Goal: Book appointment/travel/reservation

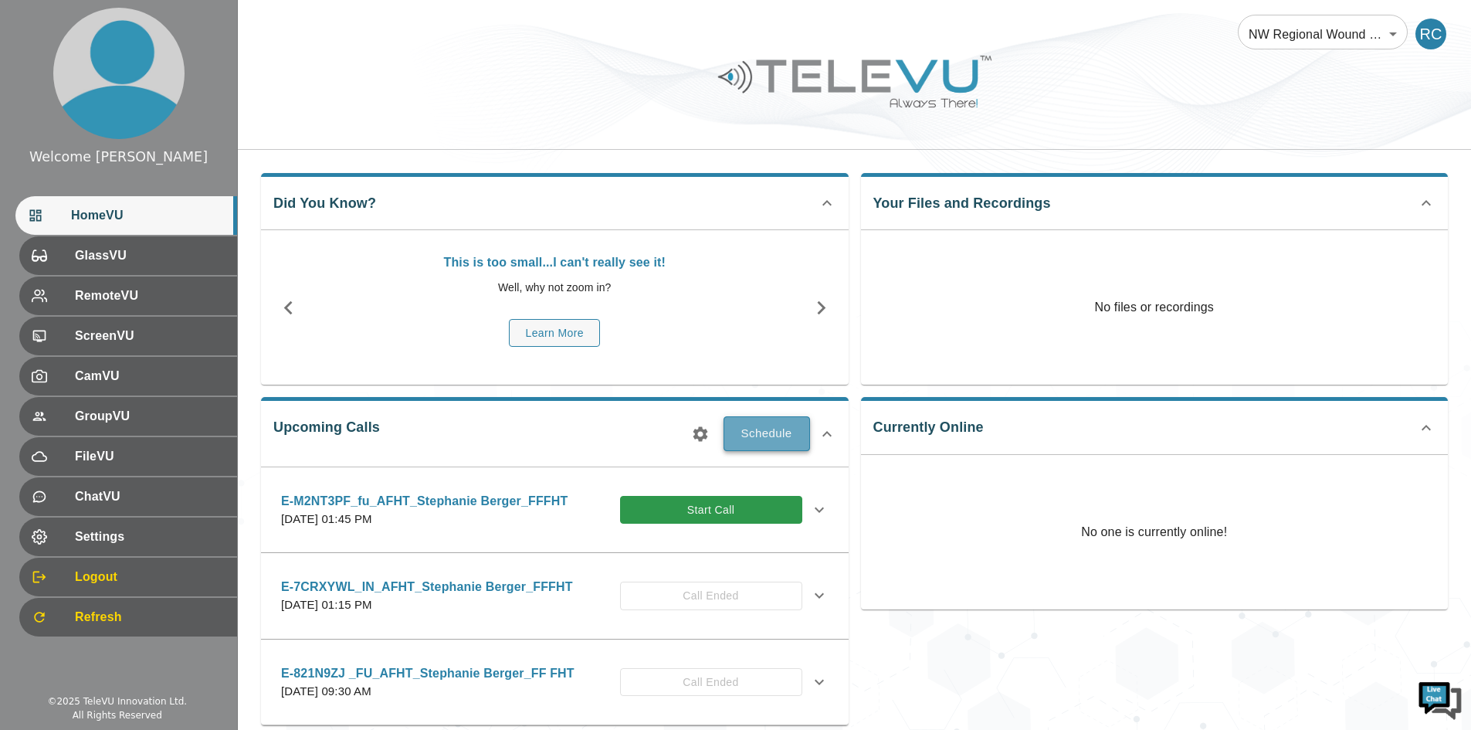
click at [759, 435] on button "Schedule" at bounding box center [767, 433] width 86 height 34
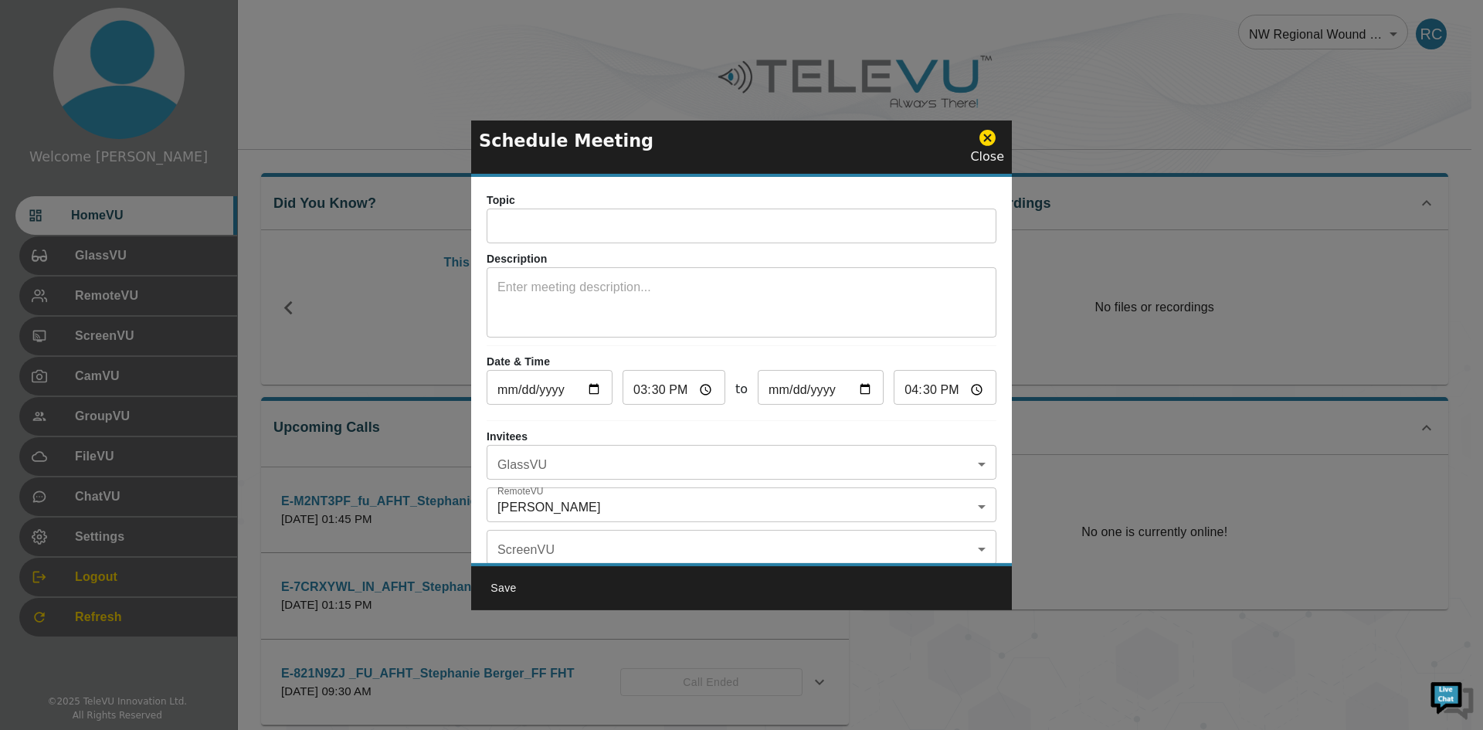
click at [729, 246] on div "Topic ​ Description x ​ Date & Time [DATE] ​ 15:30 ​ to [DATE] ​ 16:30 ​ Invite…" at bounding box center [741, 370] width 541 height 386
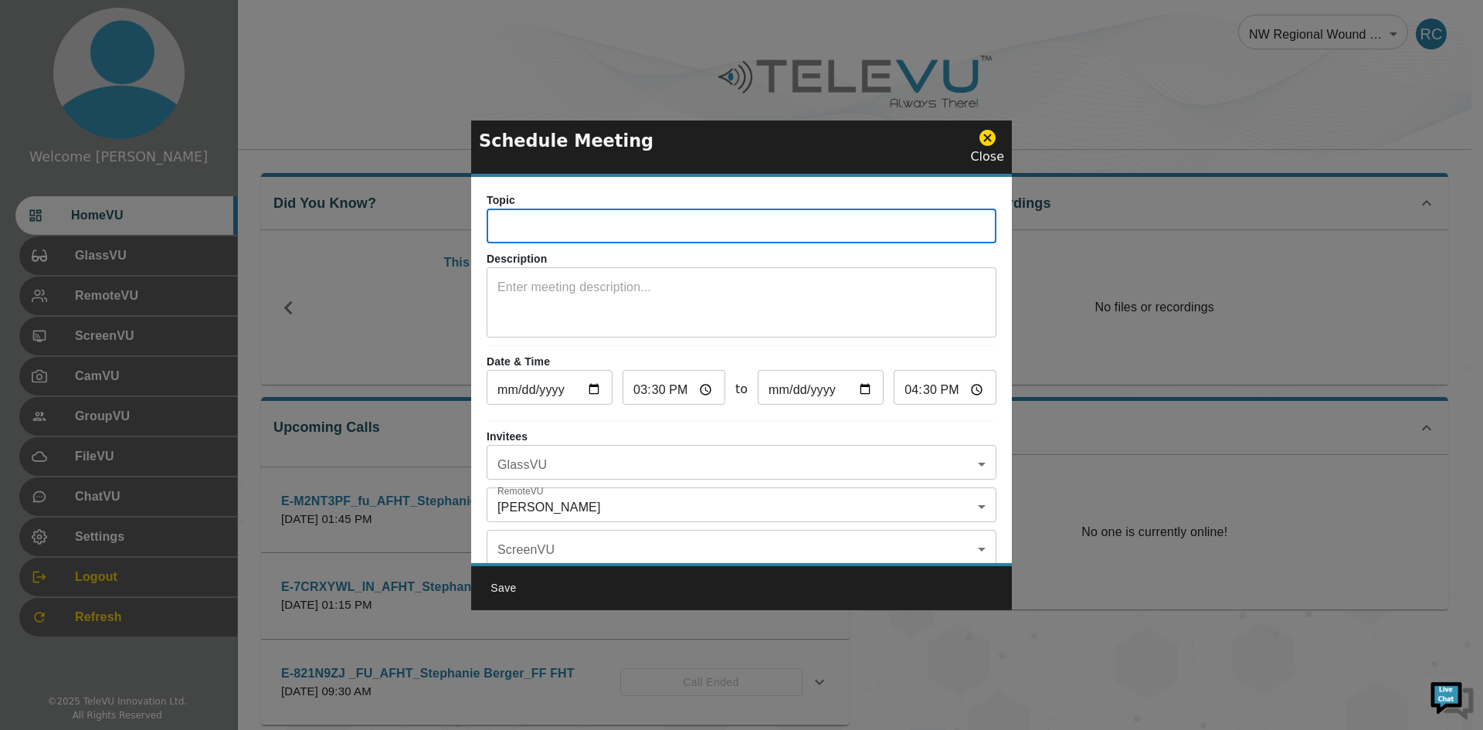
drag, startPoint x: 729, startPoint y: 238, endPoint x: 729, endPoint y: 225, distance: 12.4
click at [729, 238] on input "text" at bounding box center [741, 227] width 510 height 31
click at [596, 392] on input "[DATE]" at bounding box center [549, 389] width 126 height 31
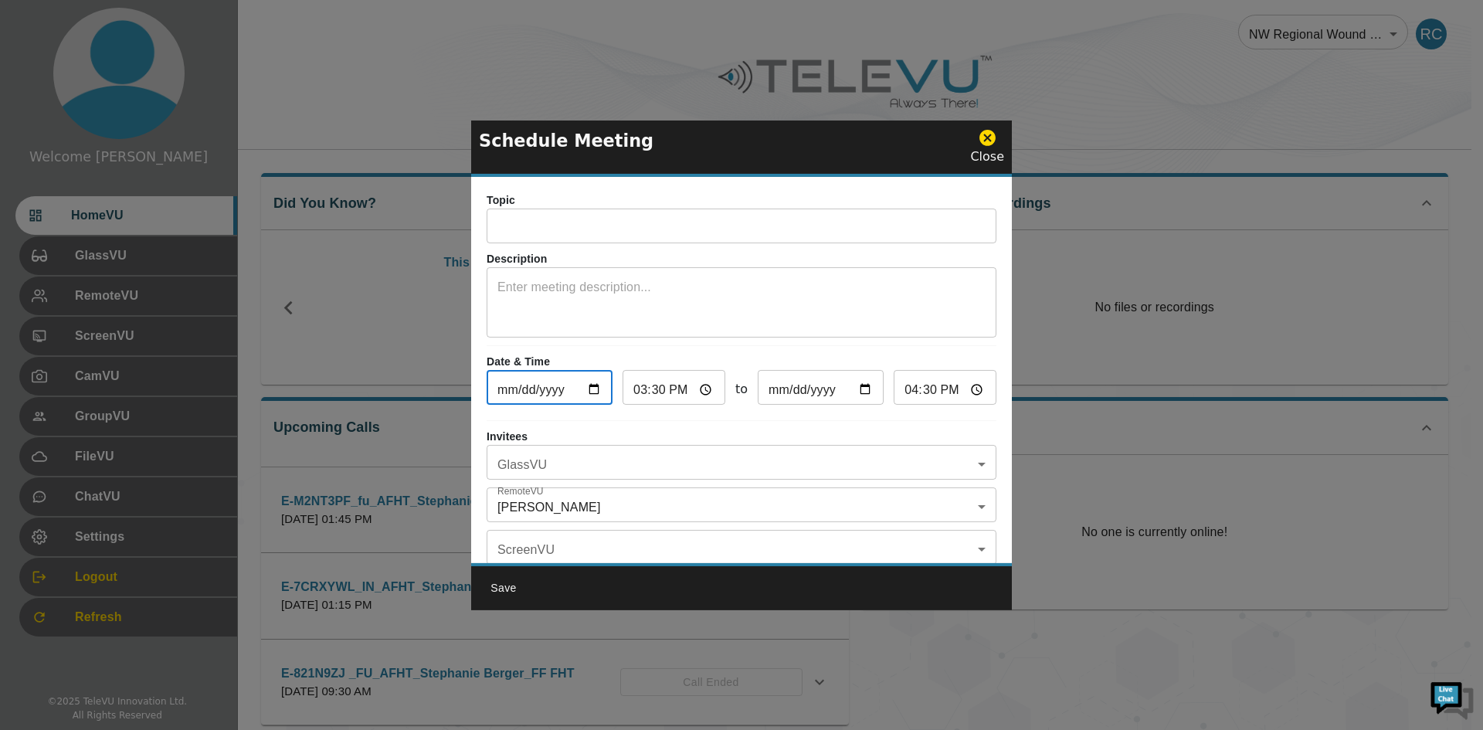
click at [773, 434] on p "Invitees" at bounding box center [741, 437] width 510 height 16
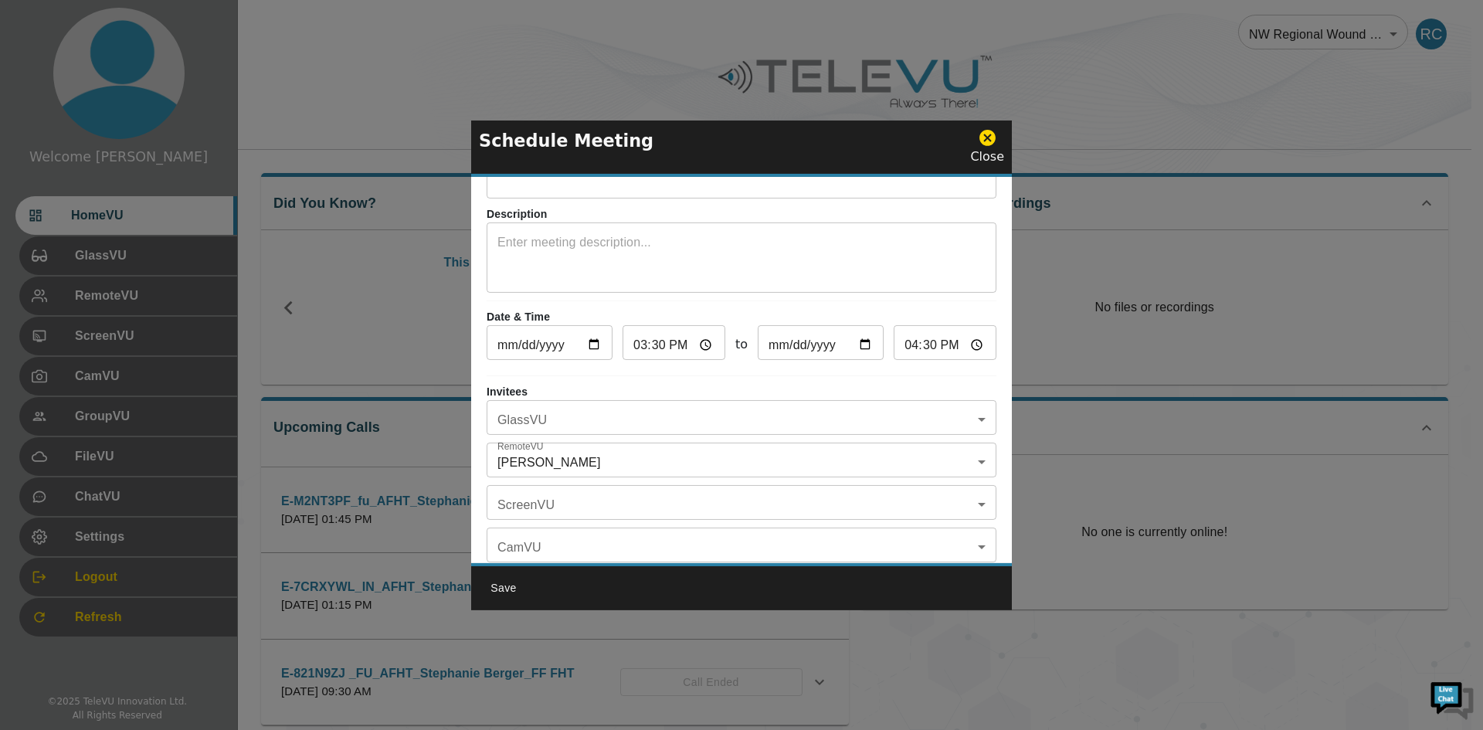
scroll to position [90, 0]
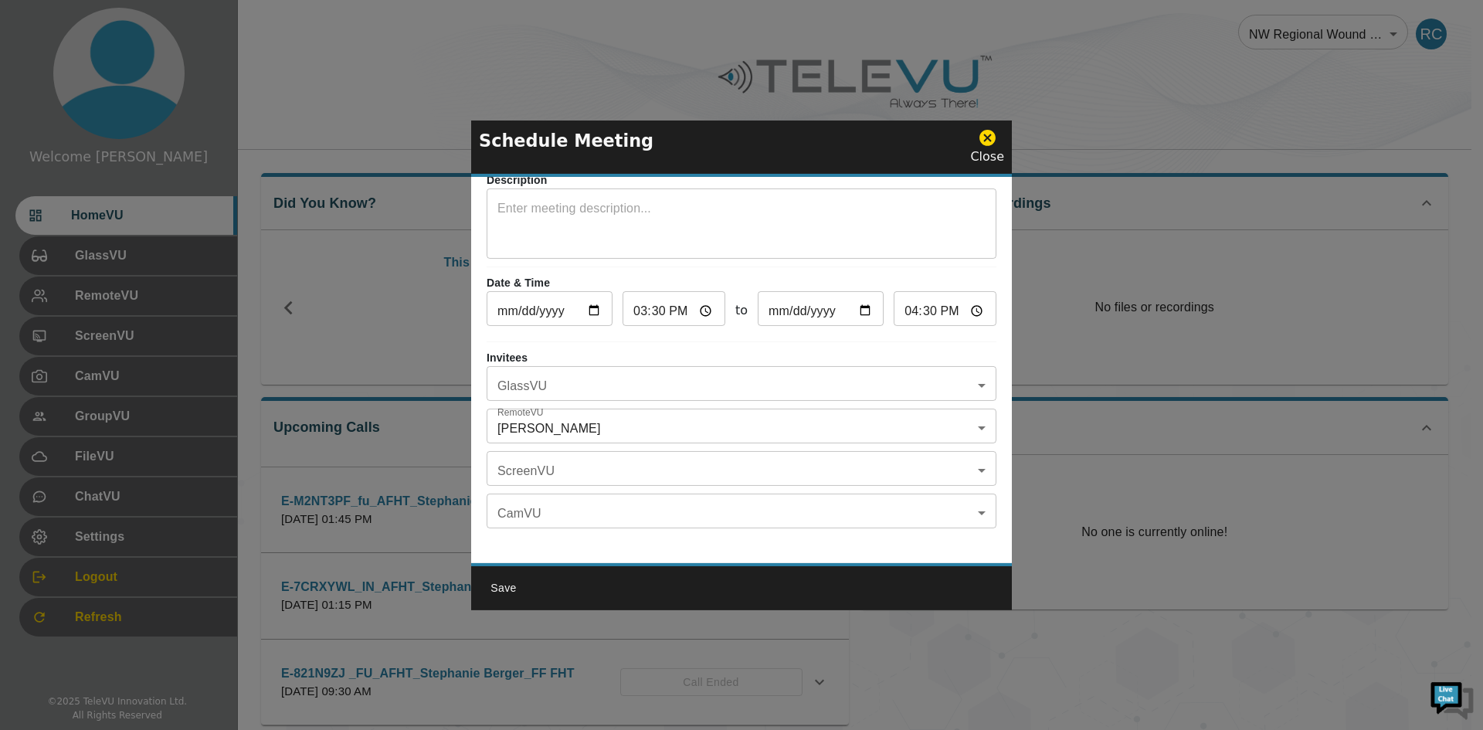
click at [542, 373] on body "Welcome [PERSON_NAME] HomeVU GlassVU RemoteVU ScreenVU CamVU GroupVU FileVU Cha…" at bounding box center [741, 470] width 1483 height 940
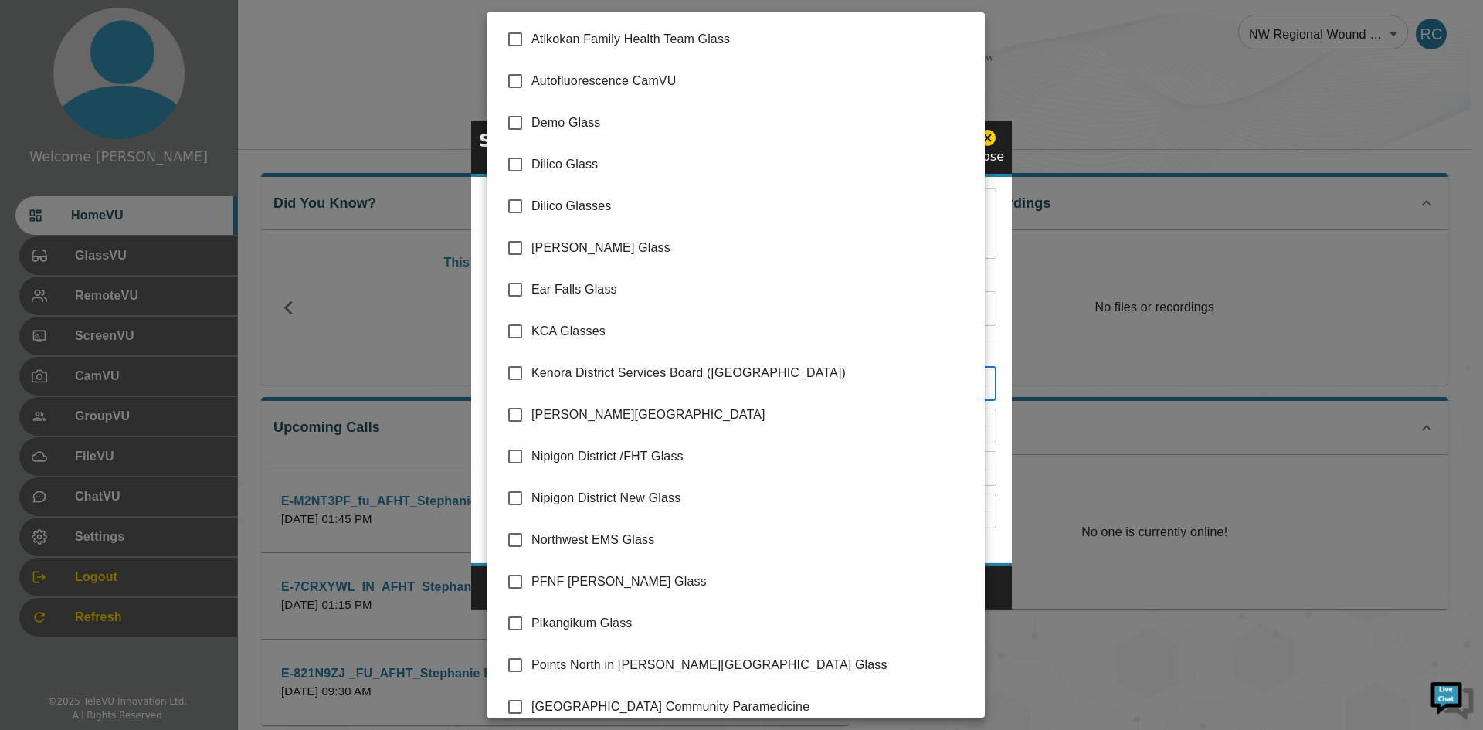
click at [1291, 392] on div at bounding box center [741, 365] width 1483 height 730
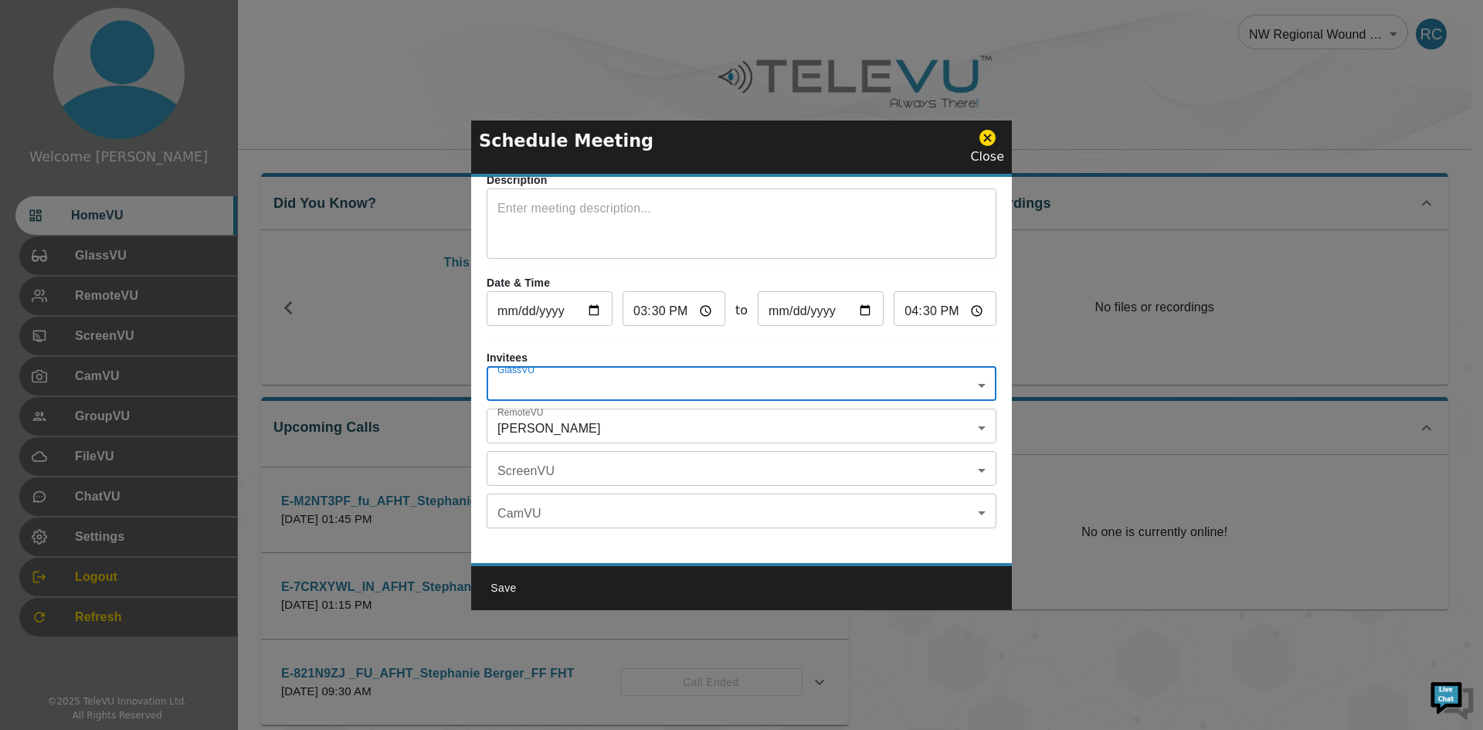
click at [542, 411] on body "Welcome [PERSON_NAME] HomeVU GlassVU RemoteVU ScreenVU CamVU GroupVU FileVU Cha…" at bounding box center [741, 470] width 1483 height 940
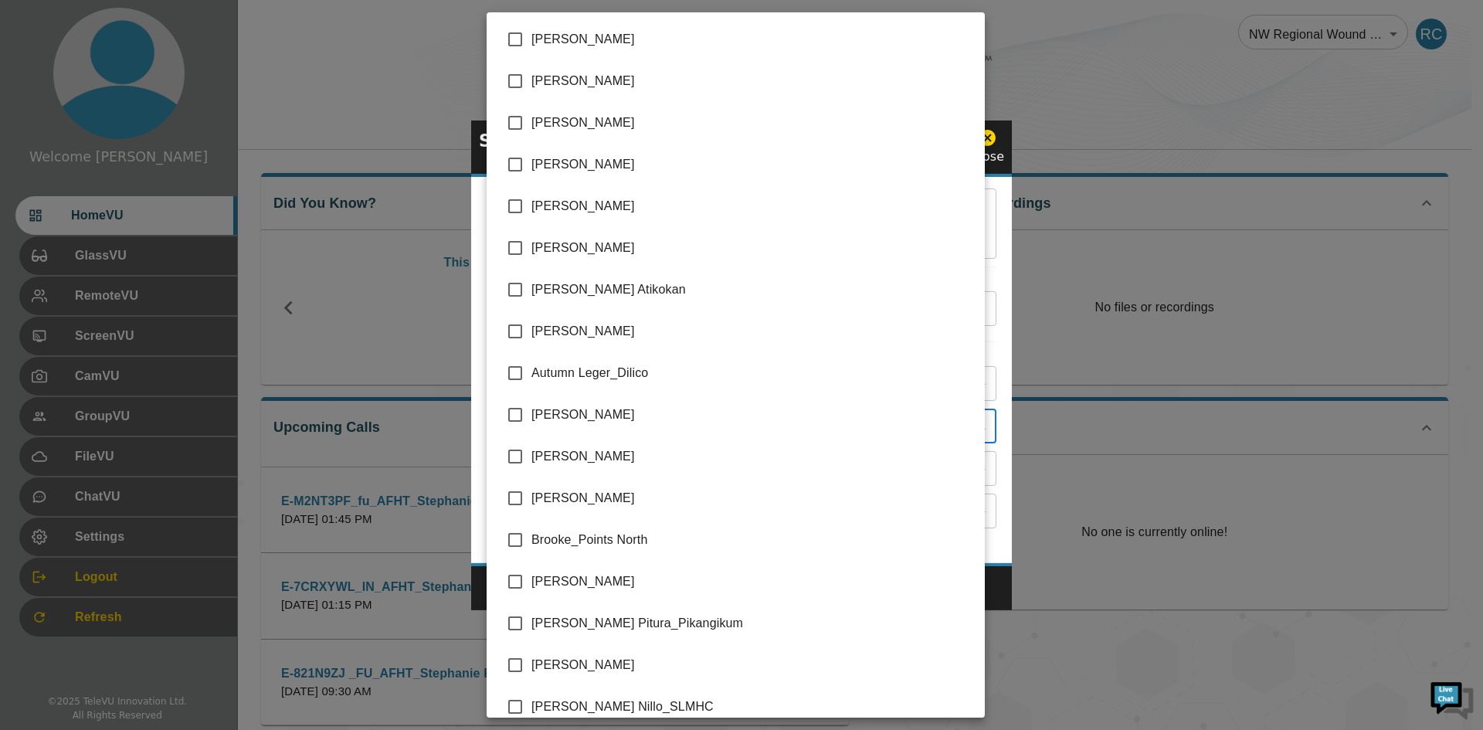
scroll to position [309, 0]
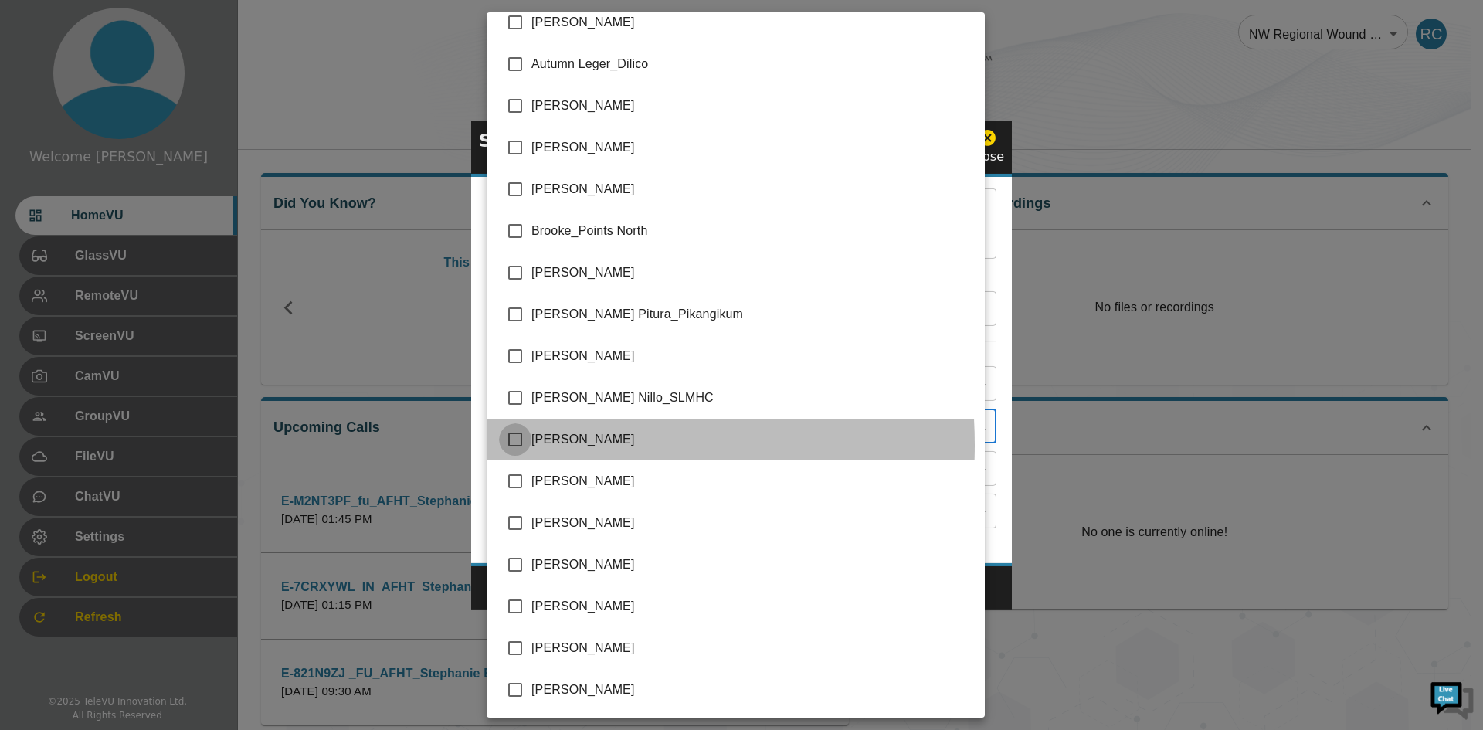
click at [523, 445] on input "checkbox" at bounding box center [515, 439] width 32 height 32
checkbox input "true"
type input "[PERSON_NAME],[PERSON_NAME]"
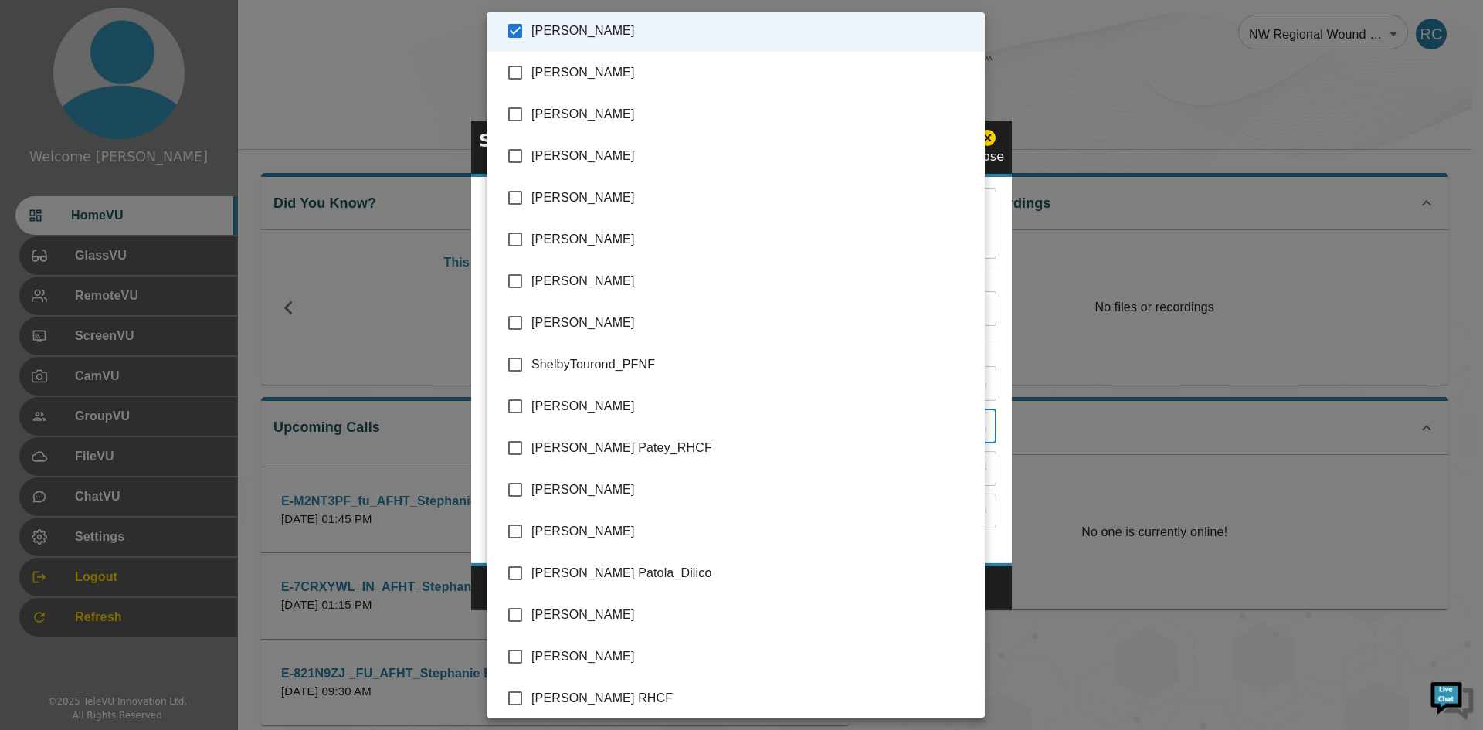
scroll to position [3475, 0]
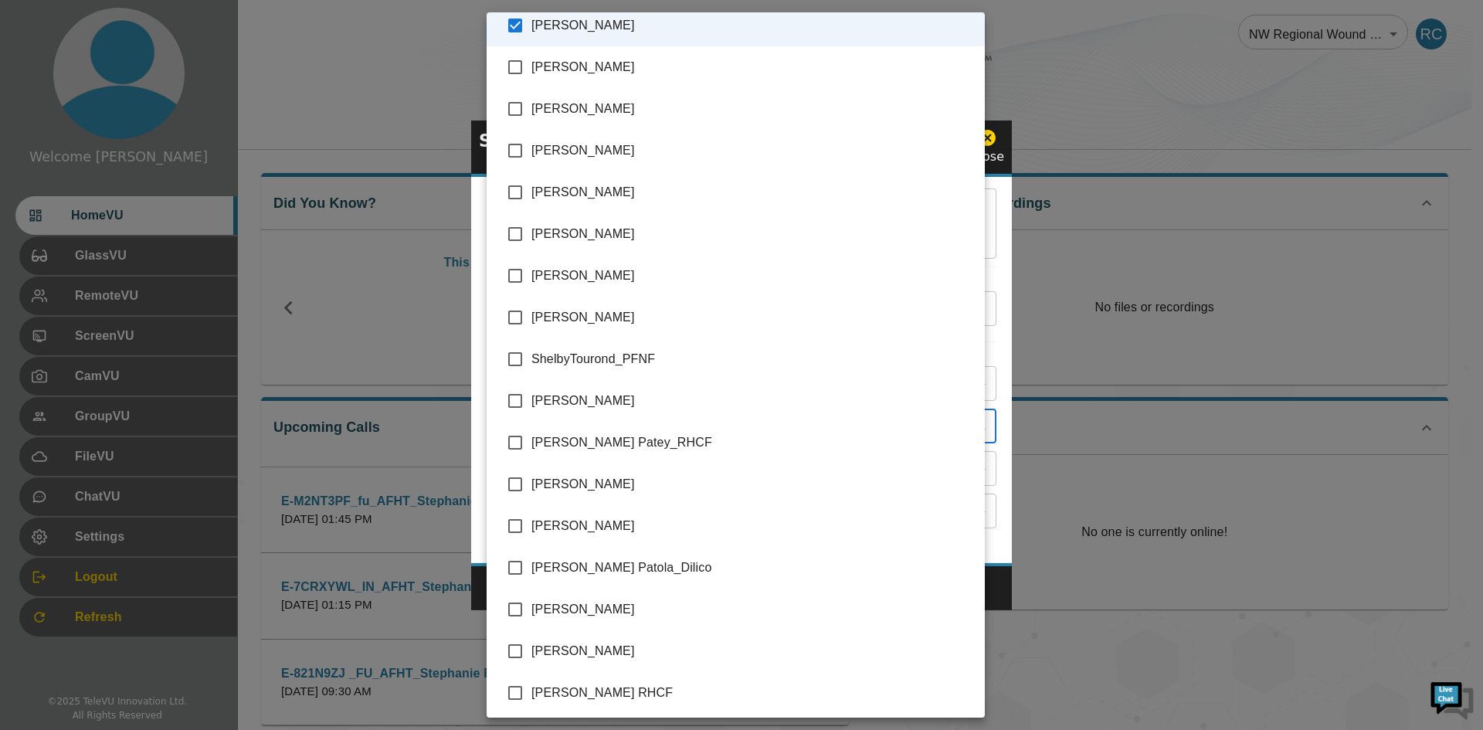
click at [518, 487] on input "checkbox" at bounding box center [515, 484] width 32 height 32
checkbox input "true"
type input "[PERSON_NAME],[PERSON_NAME],[PERSON_NAME]"
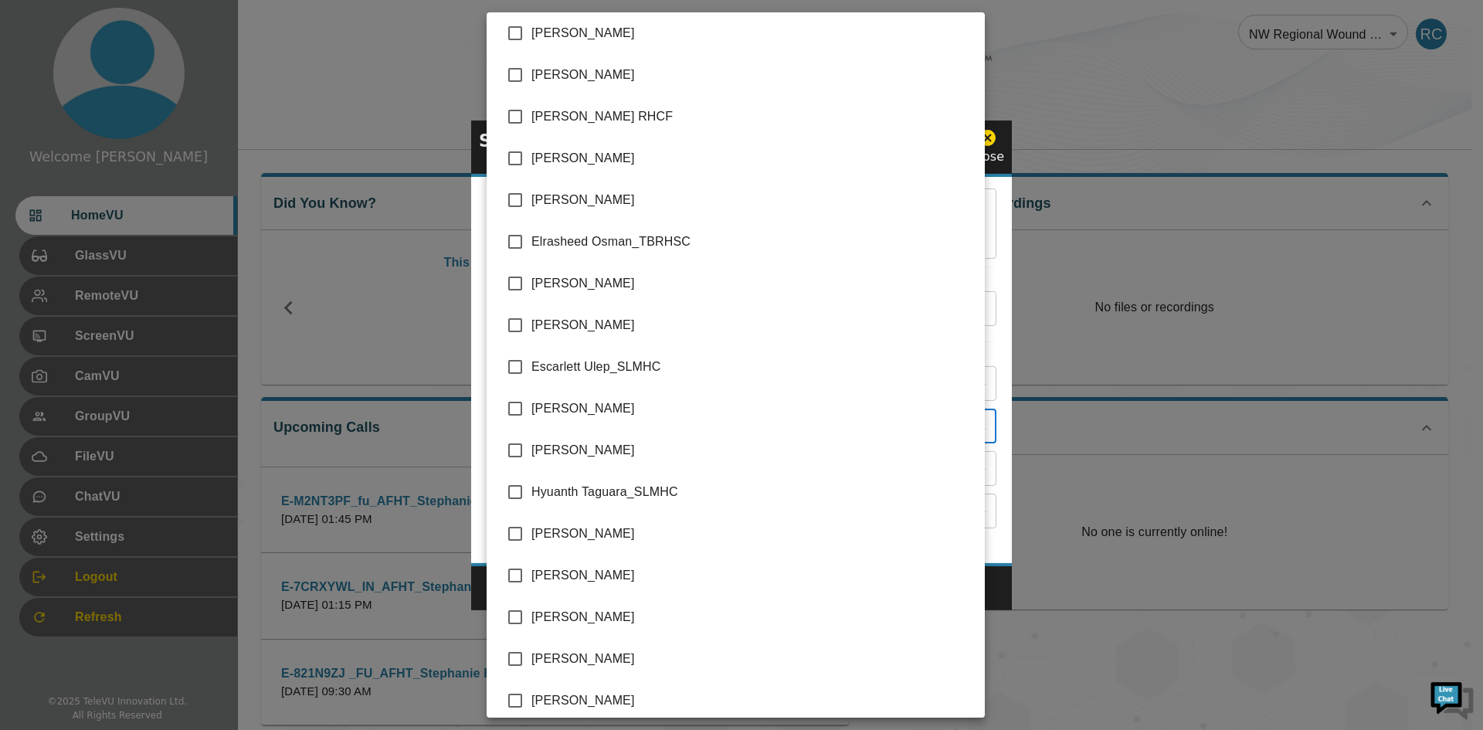
scroll to position [849, 0]
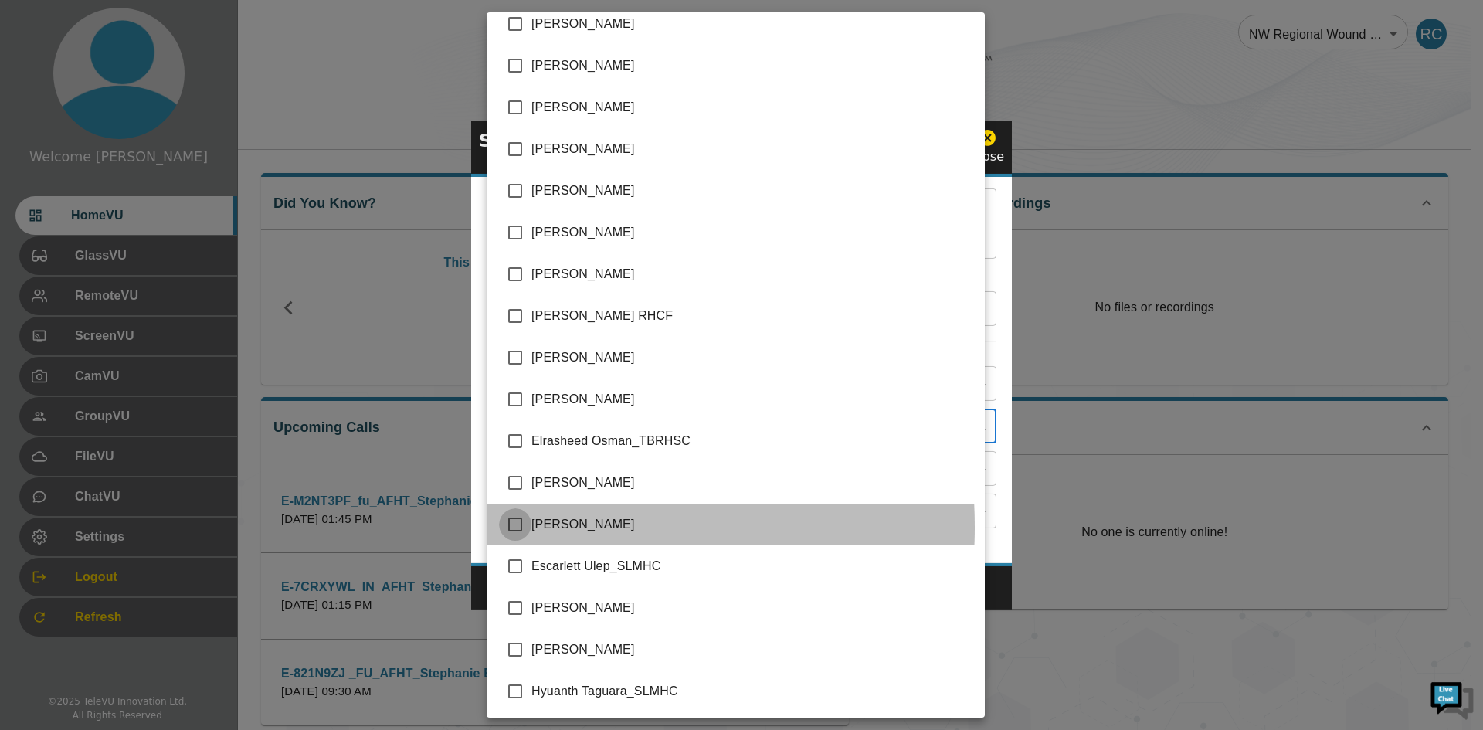
click at [521, 527] on input "checkbox" at bounding box center [515, 524] width 32 height 32
checkbox input "true"
type input "[PERSON_NAME],[PERSON_NAME],[PERSON_NAME],[PERSON_NAME]"
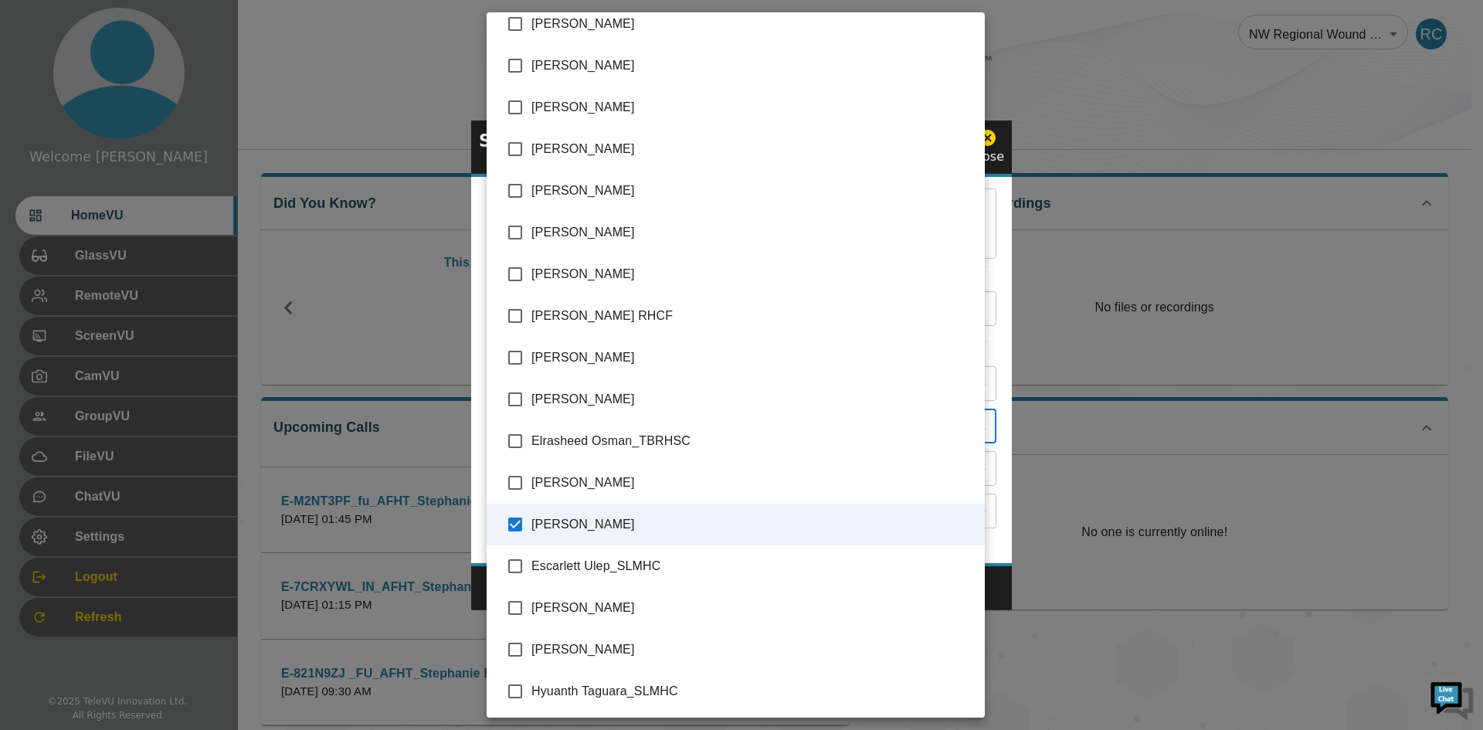
click at [1059, 225] on div at bounding box center [741, 365] width 1483 height 730
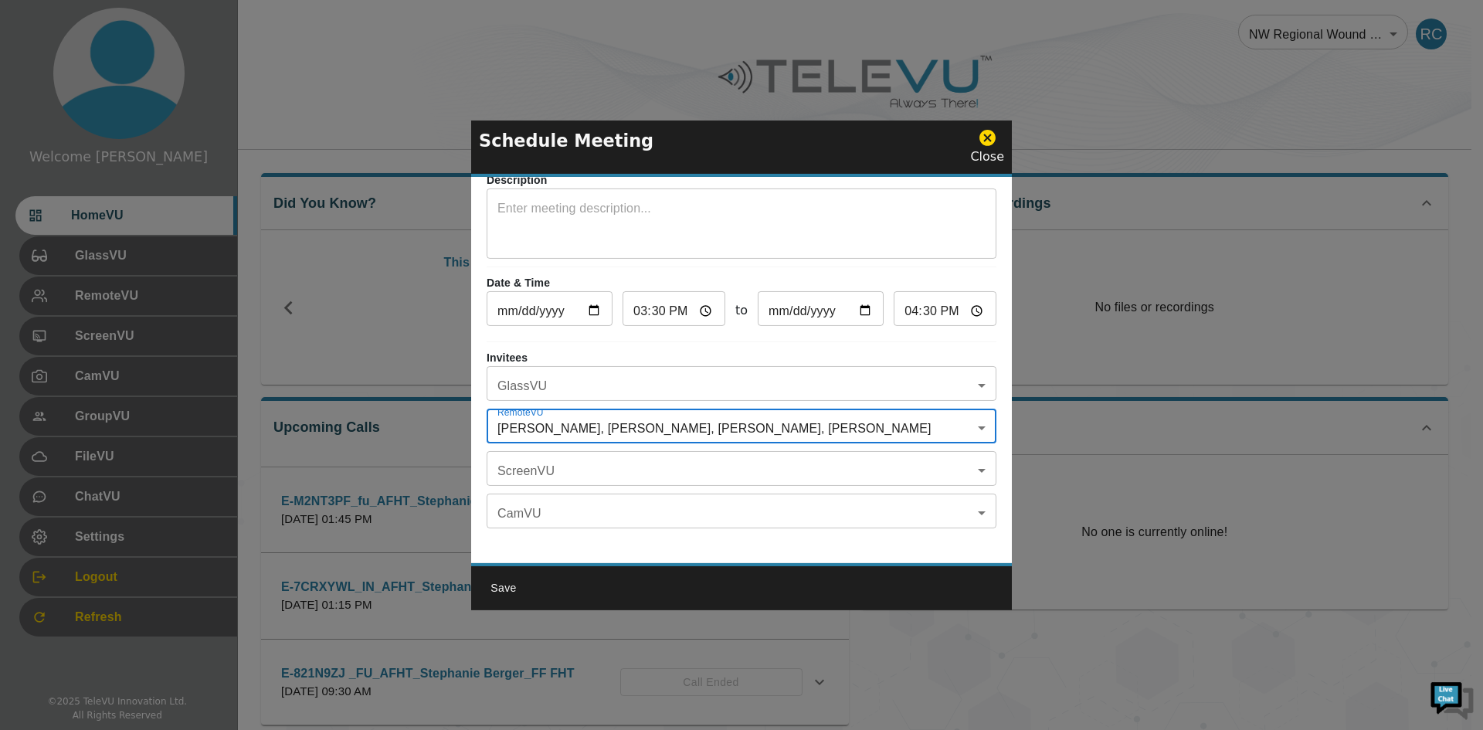
click at [531, 381] on body "Welcome [PERSON_NAME] HomeVU GlassVU RemoteVU ScreenVU CamVU GroupVU FileVU Cha…" at bounding box center [741, 470] width 1483 height 940
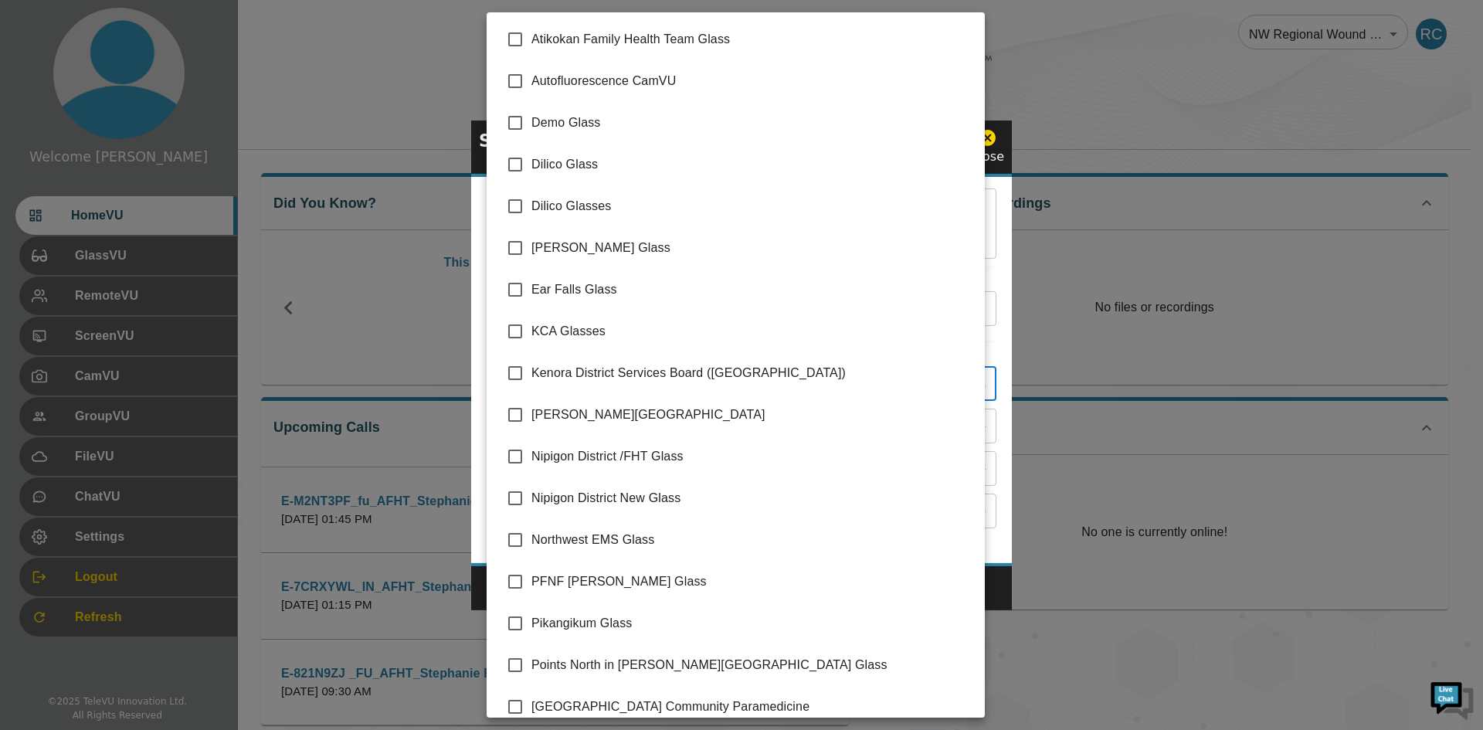
click at [515, 31] on input "checkbox" at bounding box center [515, 39] width 32 height 32
checkbox input "true"
type input "Atikokan Family Health Team Glass"
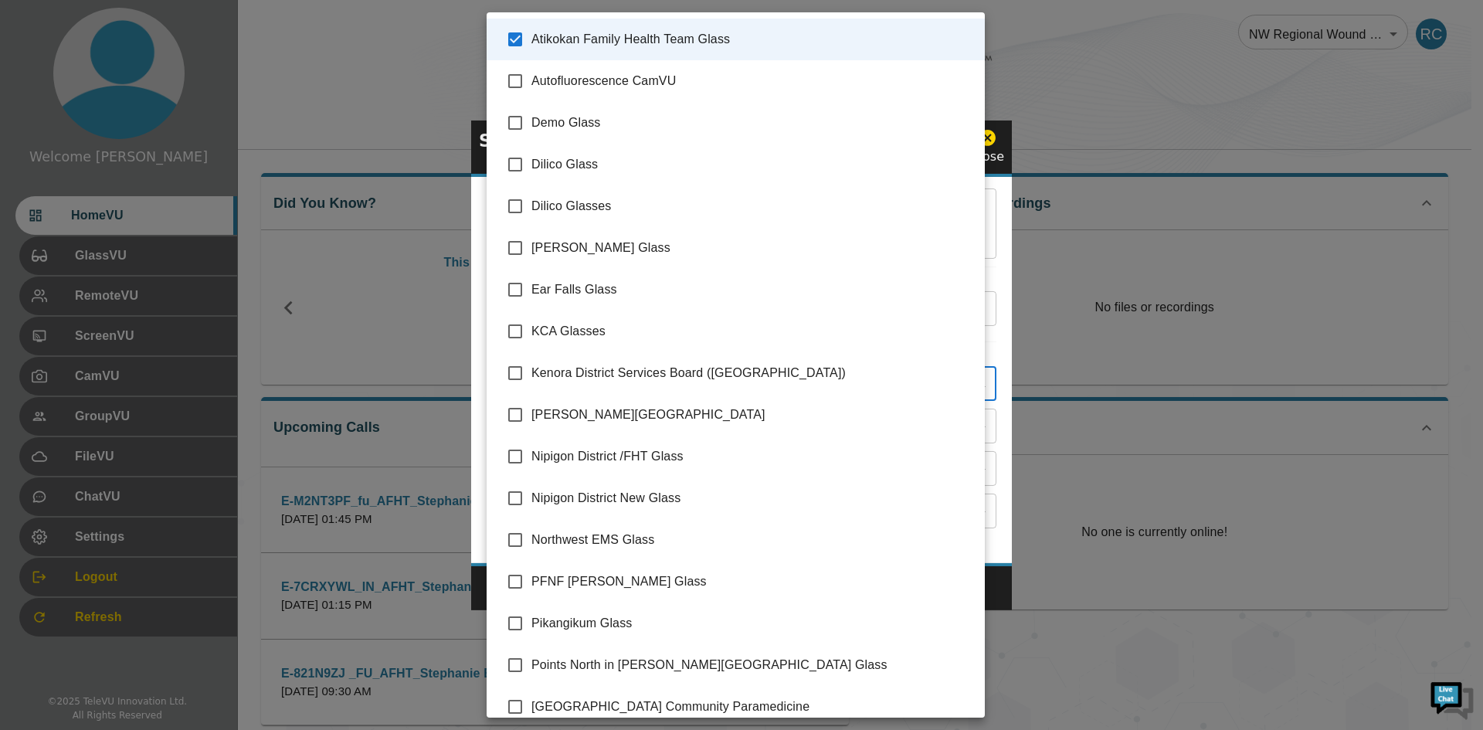
click at [1156, 189] on div at bounding box center [741, 365] width 1483 height 730
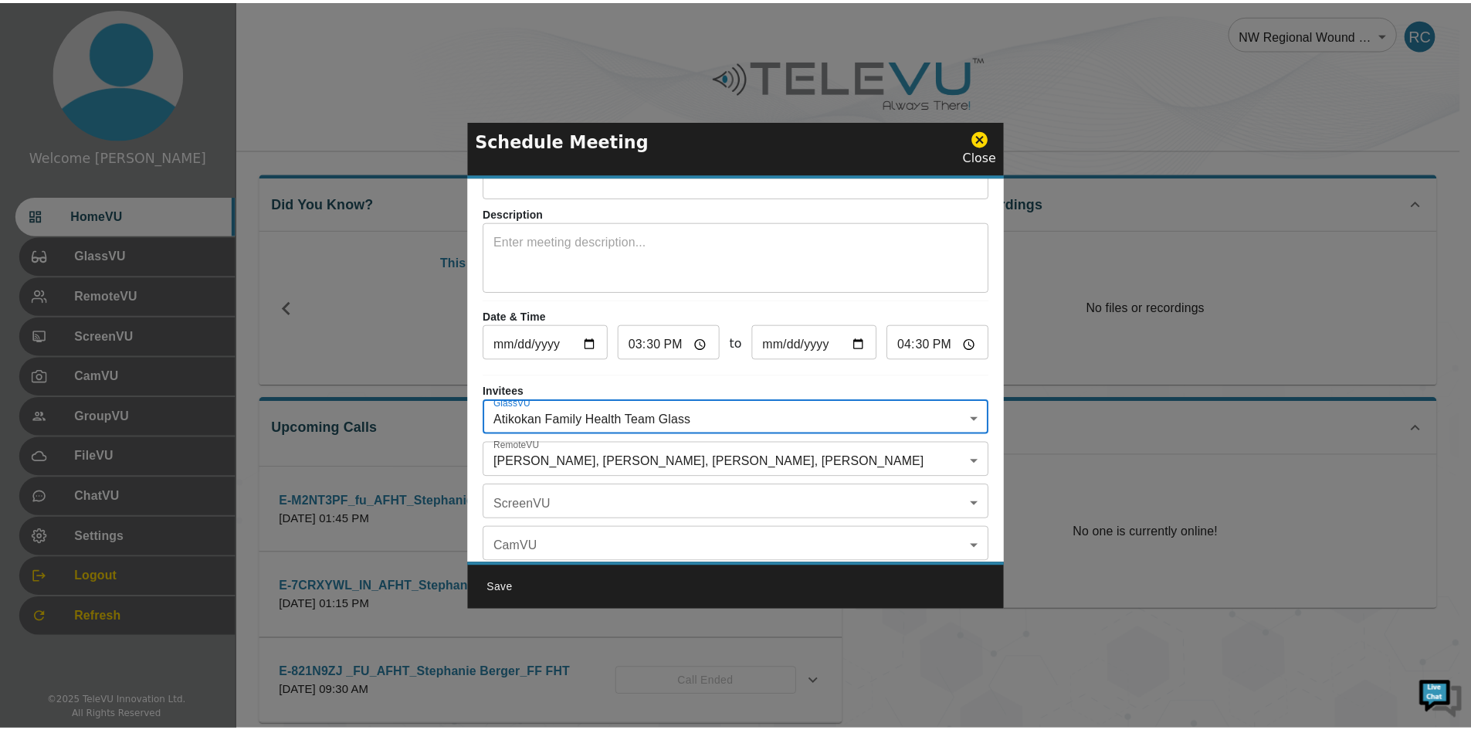
scroll to position [90, 0]
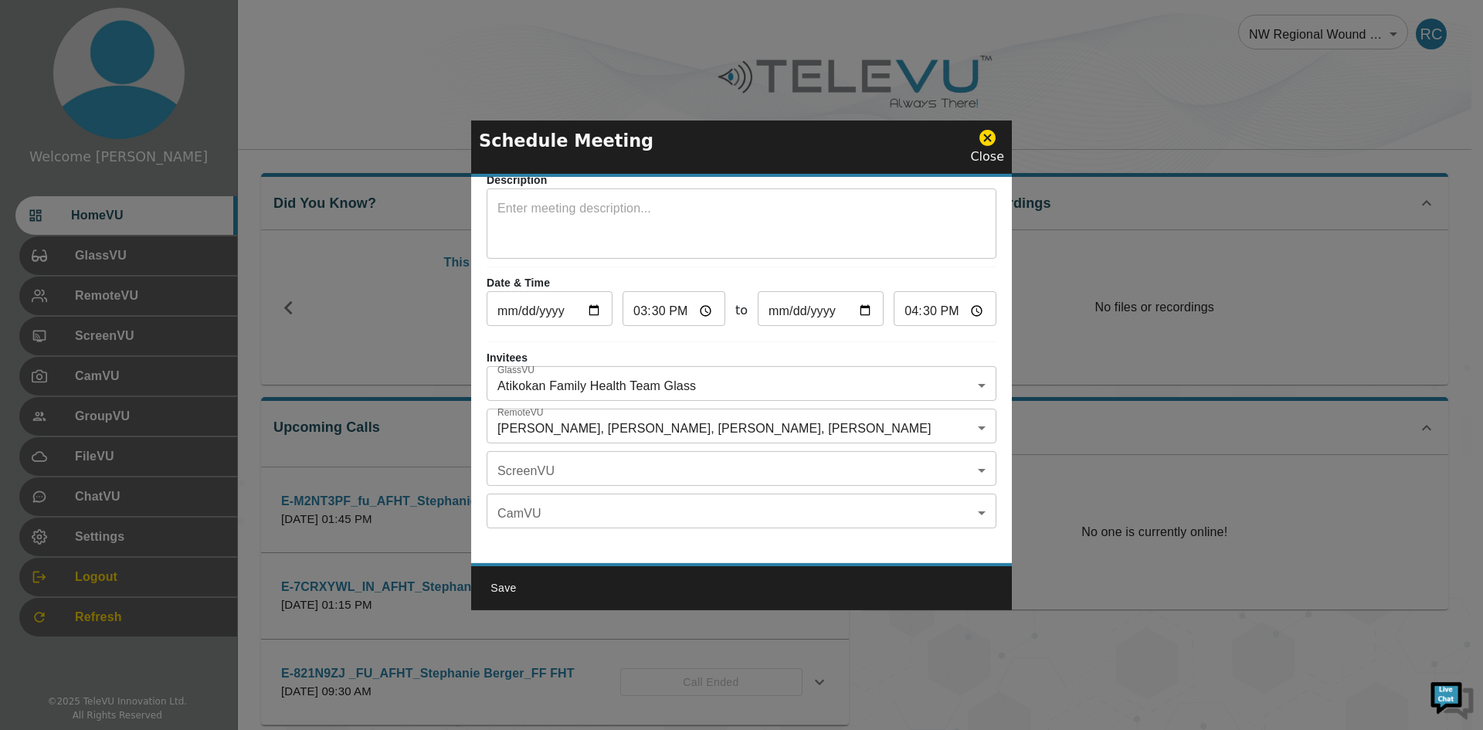
click at [995, 132] on icon at bounding box center [987, 138] width 16 height 16
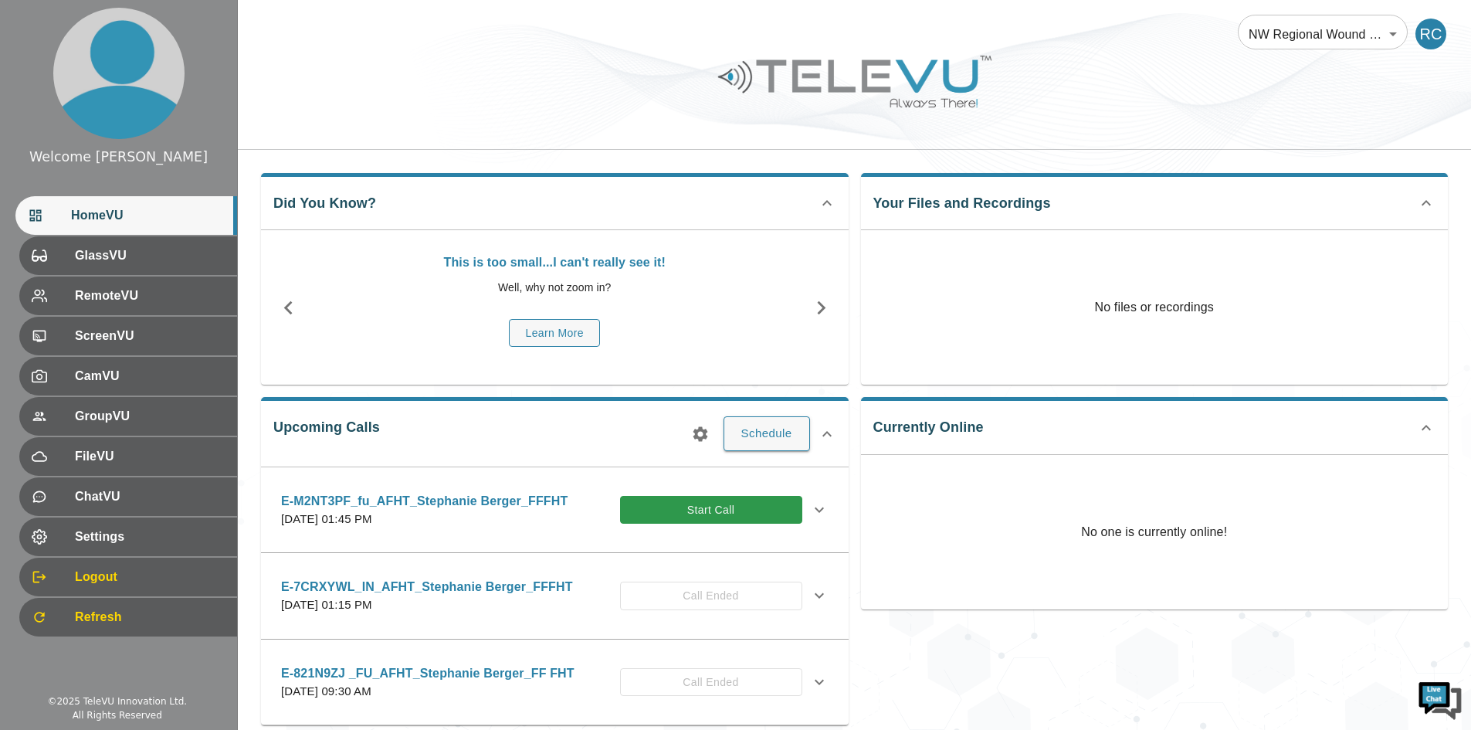
click at [826, 513] on icon at bounding box center [819, 509] width 19 height 19
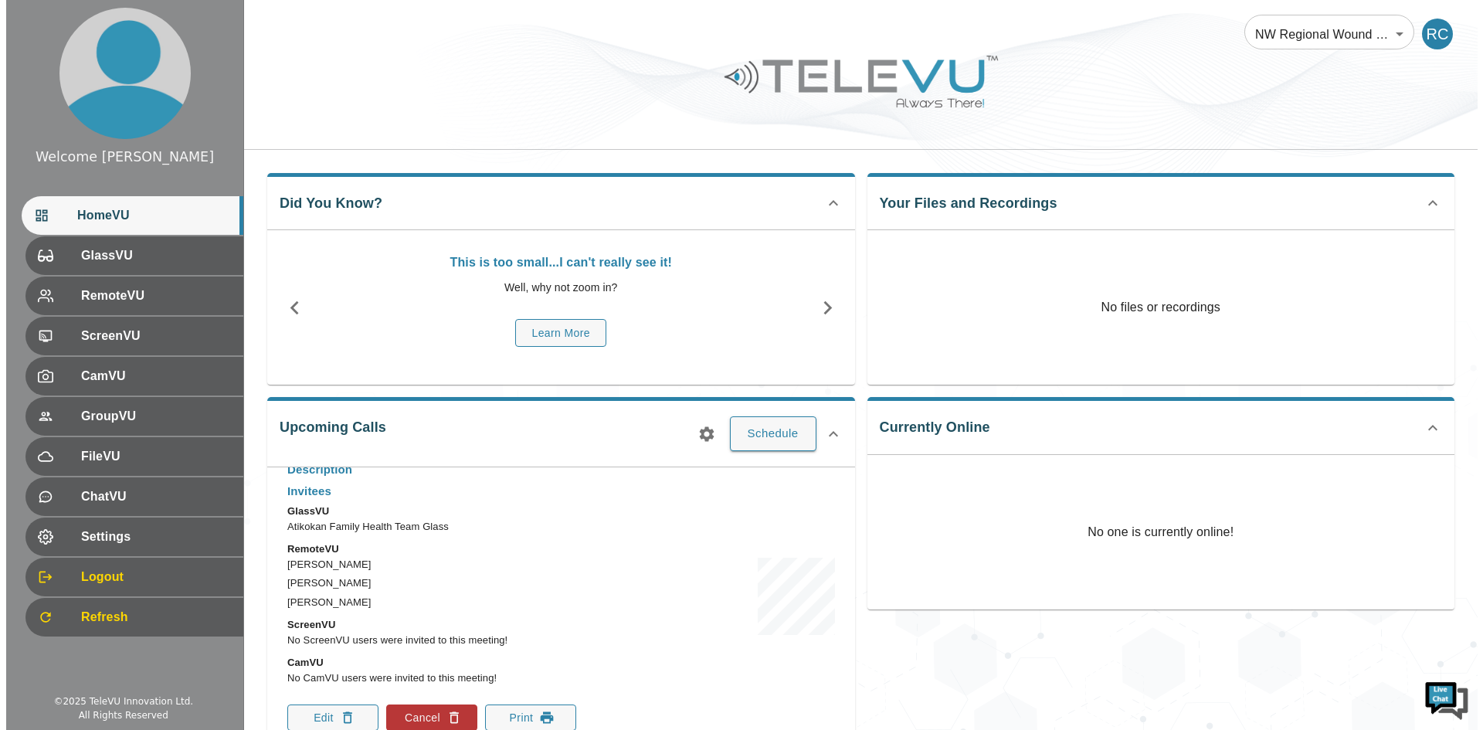
scroll to position [154, 0]
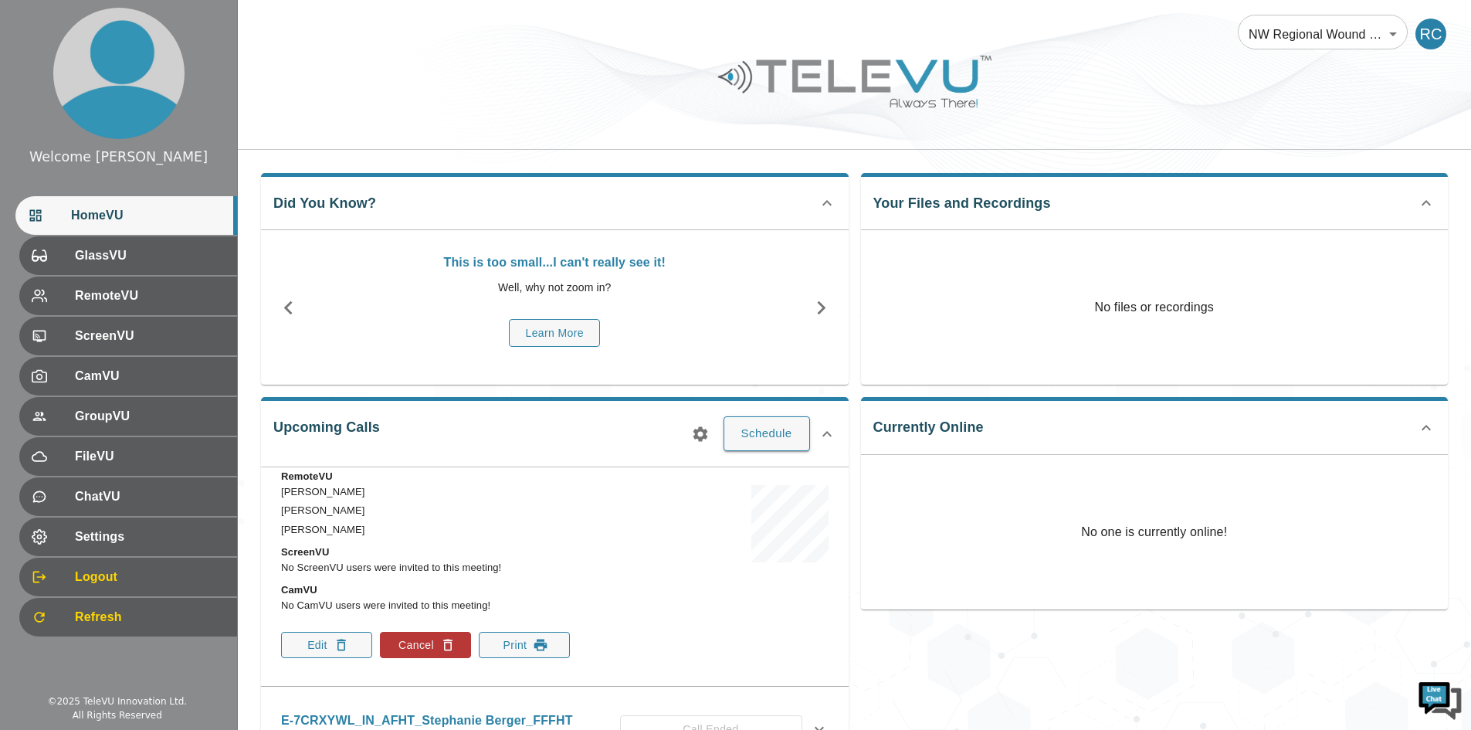
click at [119, 216] on span "HomeVU" at bounding box center [148, 215] width 154 height 19
click at [774, 438] on button "Schedule" at bounding box center [767, 433] width 86 height 34
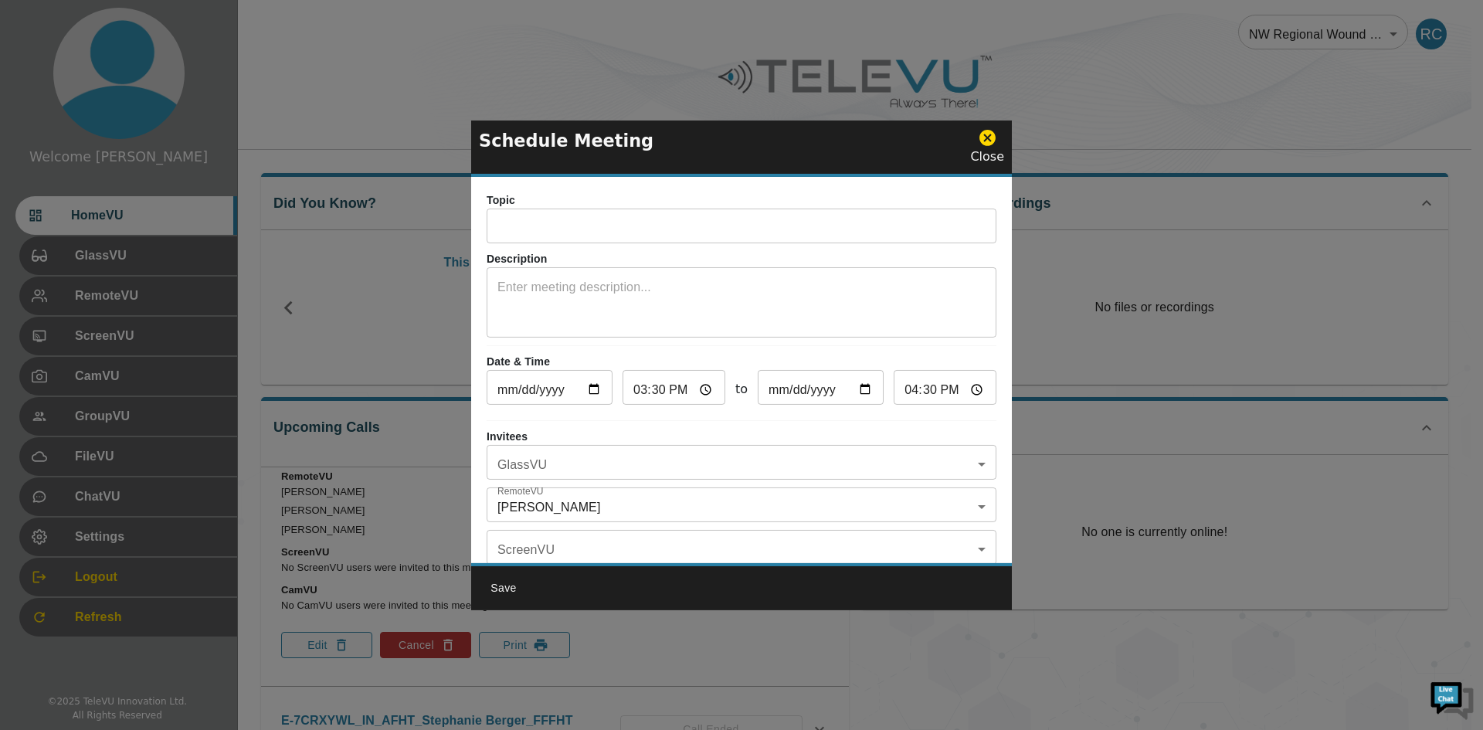
click at [980, 144] on icon at bounding box center [987, 137] width 19 height 19
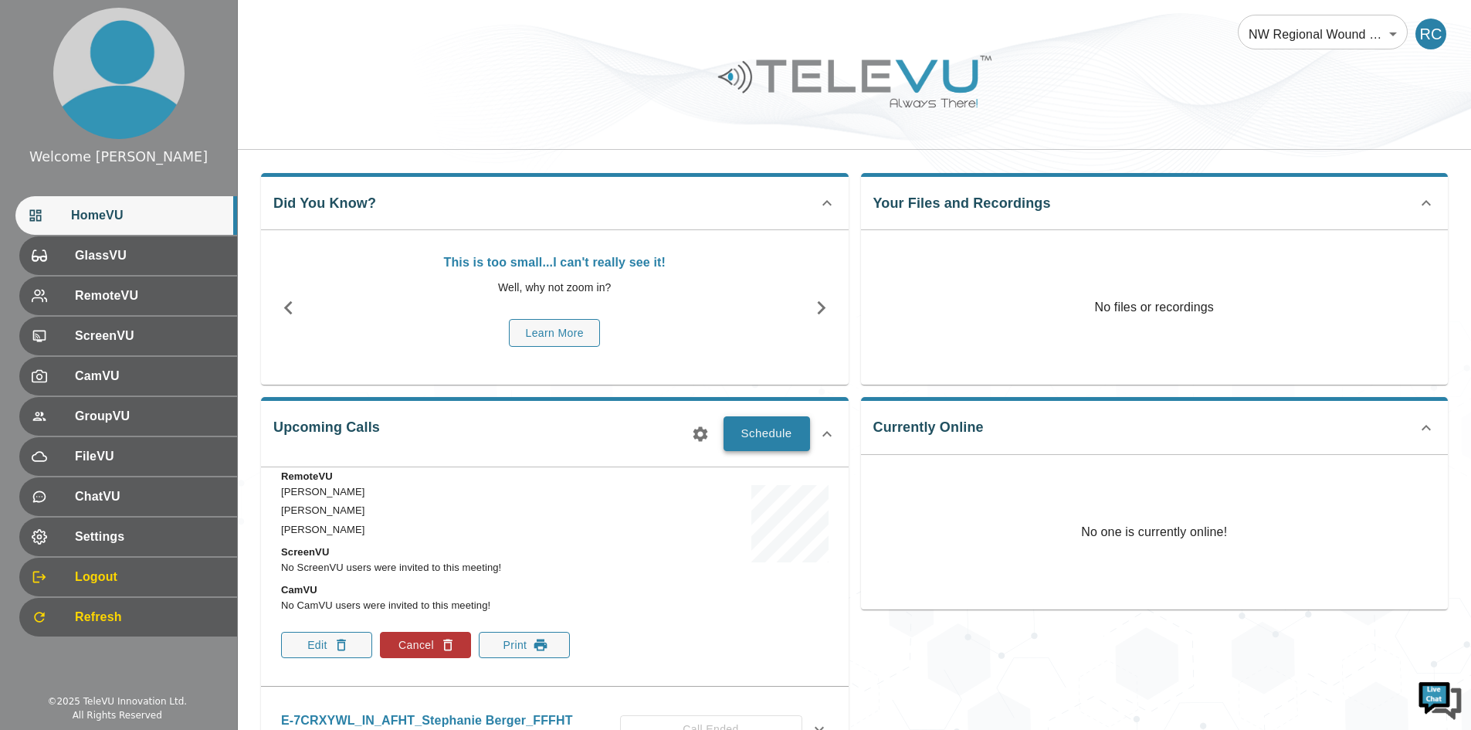
click at [780, 444] on button "Schedule" at bounding box center [767, 433] width 86 height 34
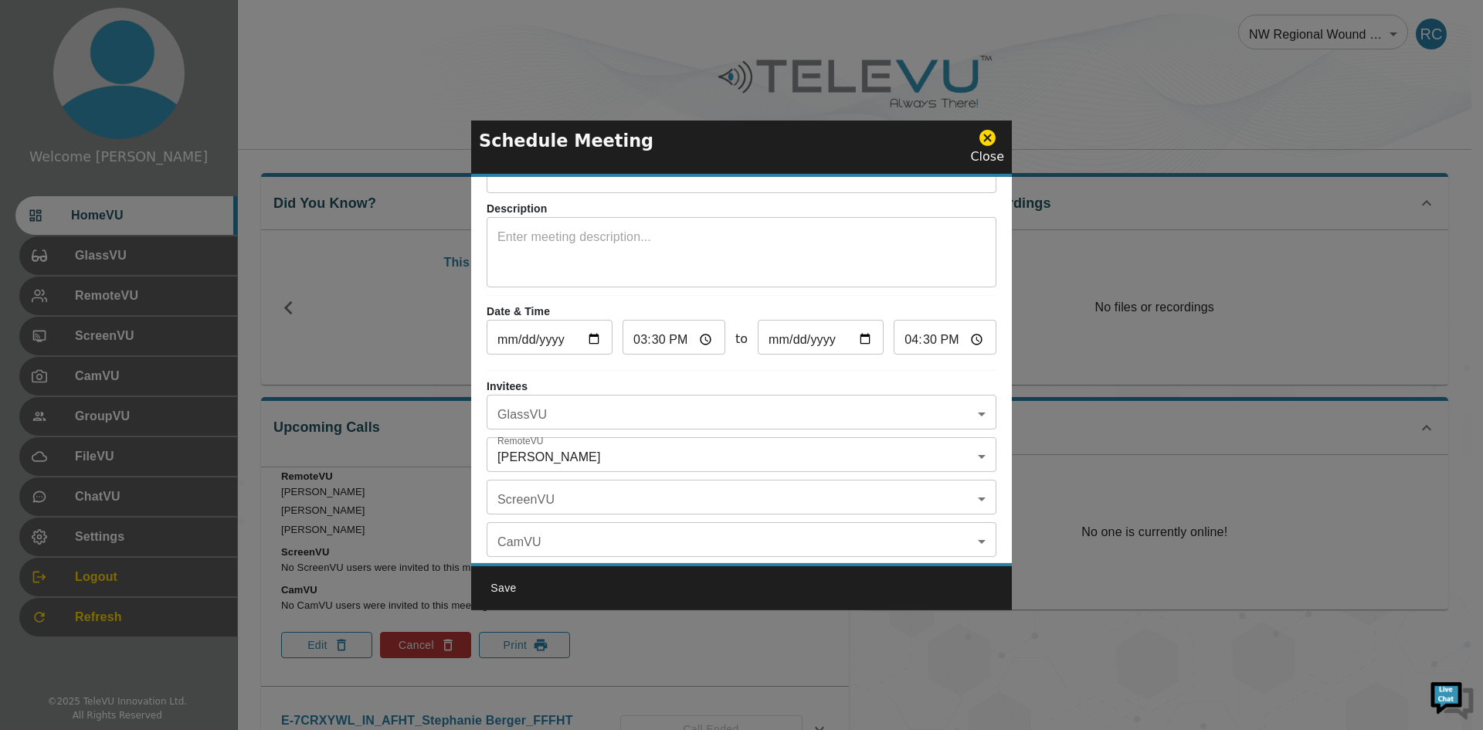
scroll to position [90, 0]
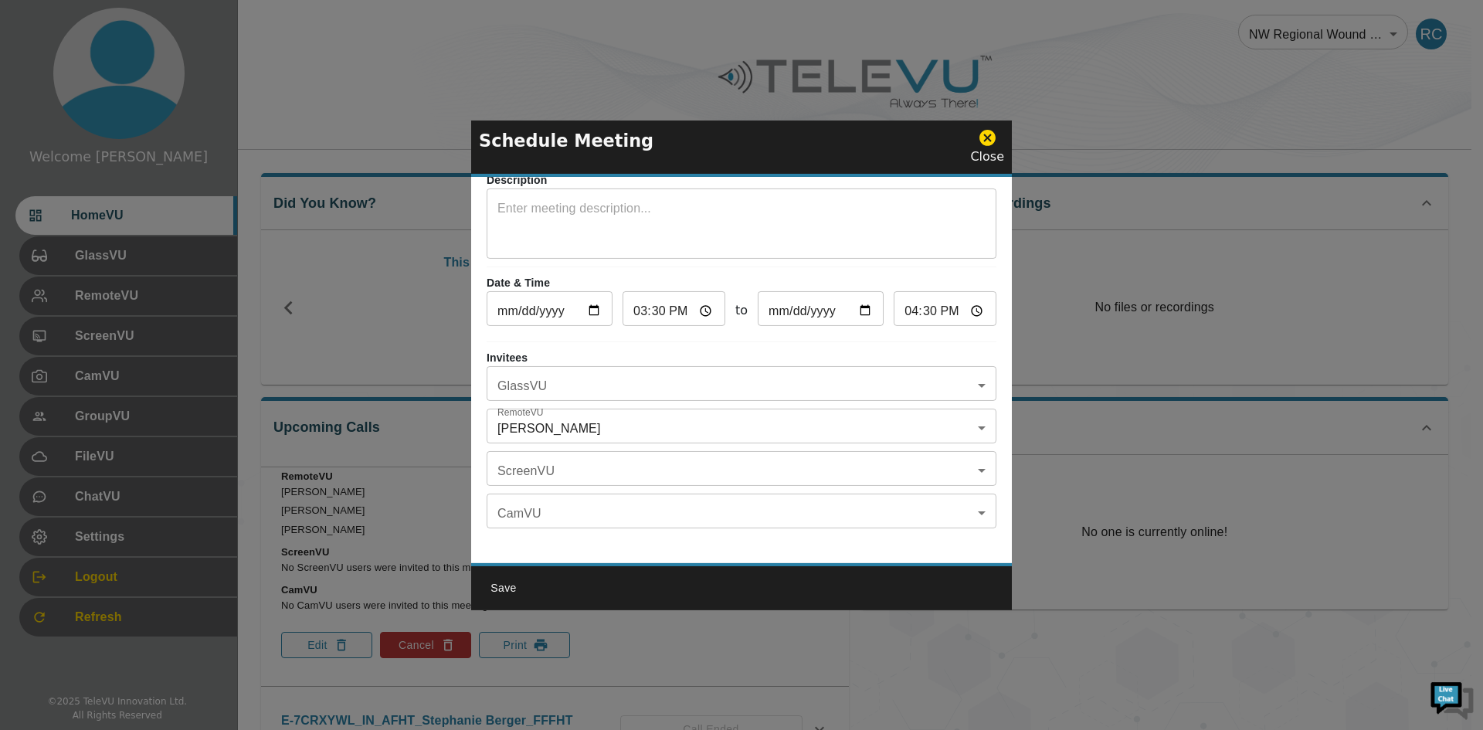
click at [647, 379] on body "Welcome [PERSON_NAME] HomeVU GlassVU RemoteVU ScreenVU CamVU GroupVU FileVU Cha…" at bounding box center [741, 501] width 1483 height 1003
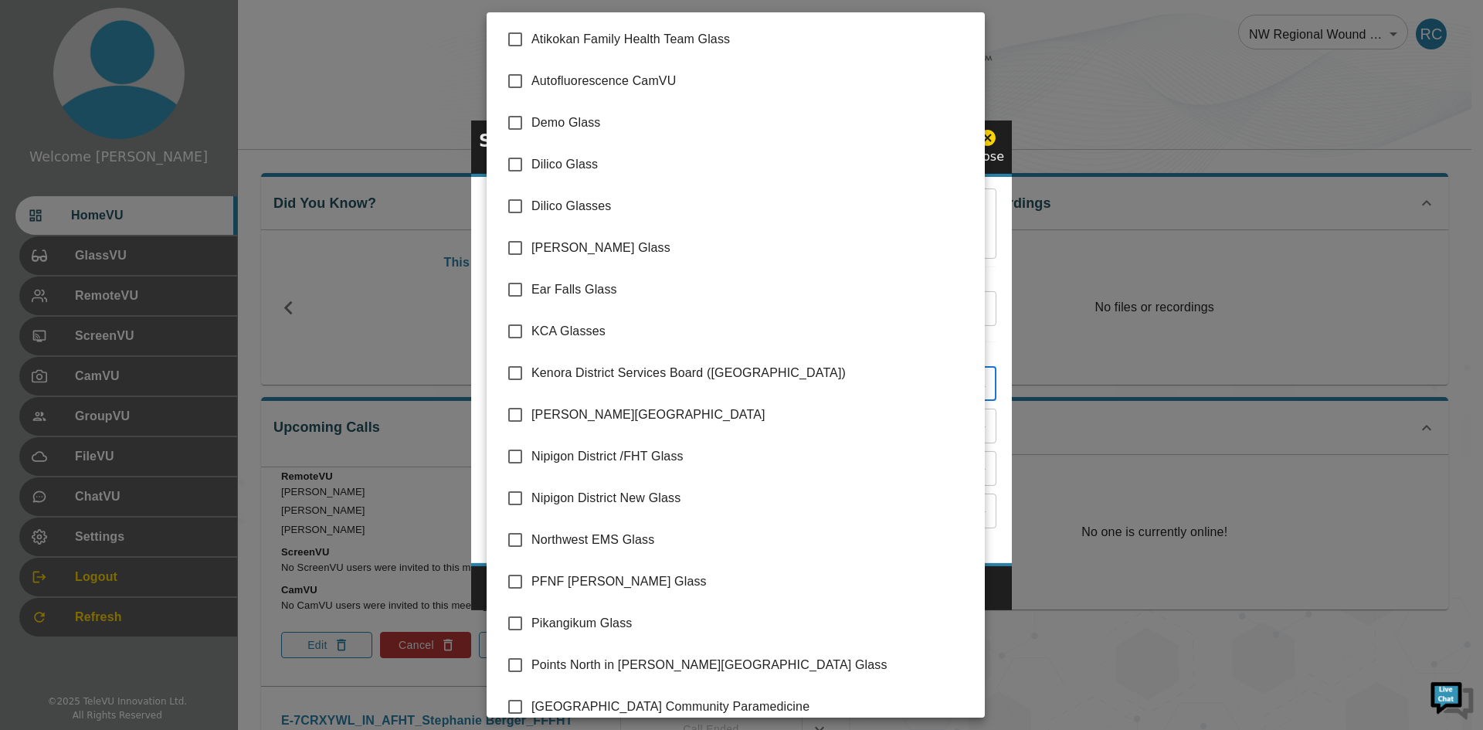
click at [534, 37] on span "Atikokan Family Health Team Glass" at bounding box center [751, 39] width 441 height 19
type input "Atikokan Family Health Team Glass"
checkbox input "true"
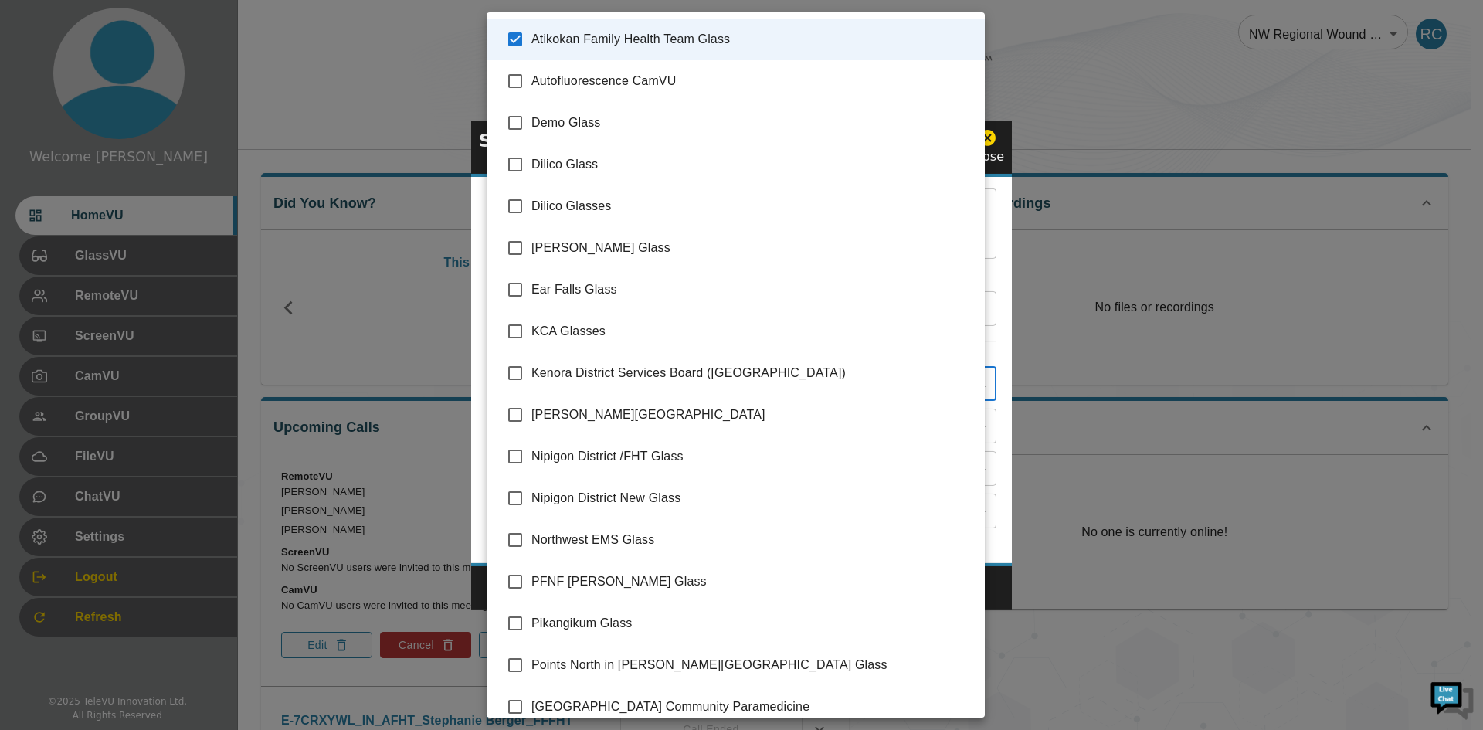
click at [993, 142] on div at bounding box center [741, 365] width 1483 height 730
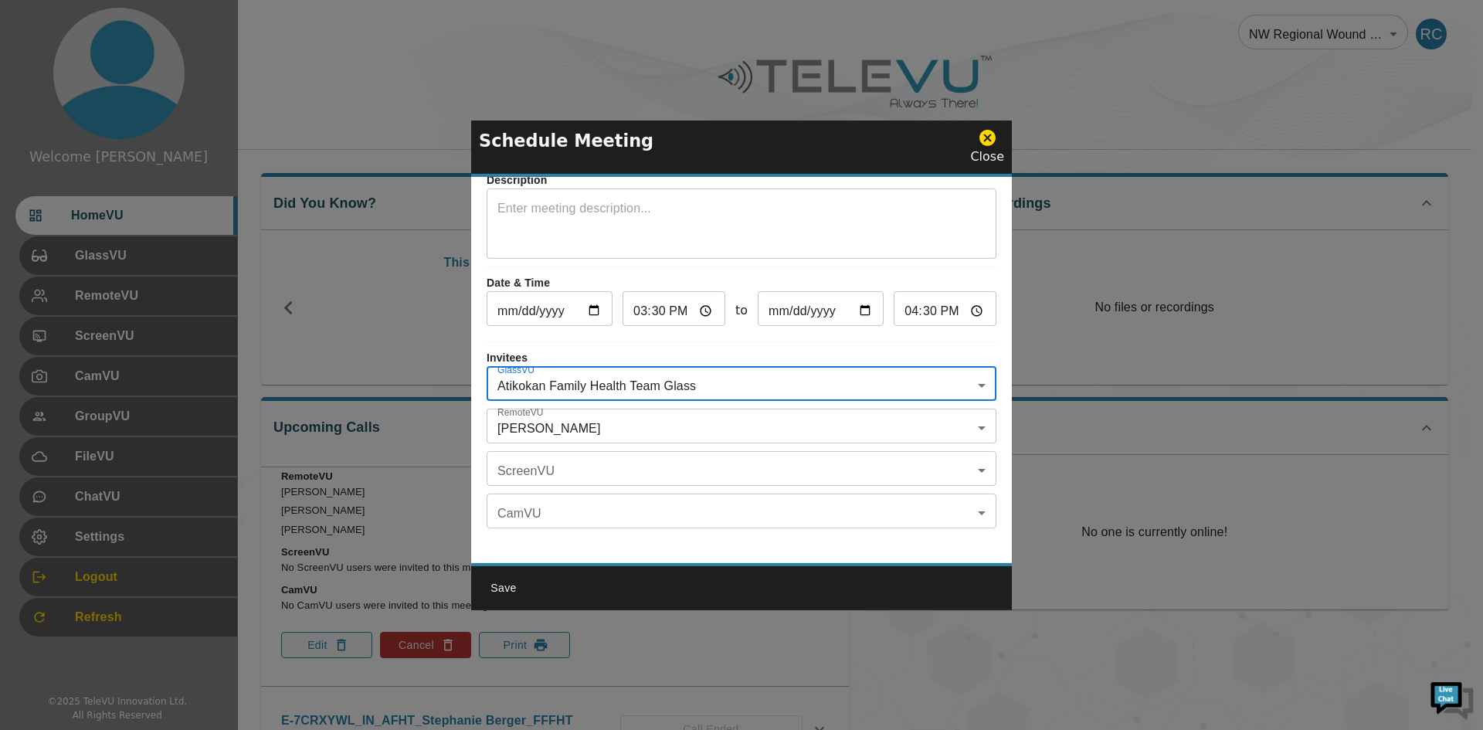
click at [992, 142] on icon at bounding box center [987, 138] width 16 height 16
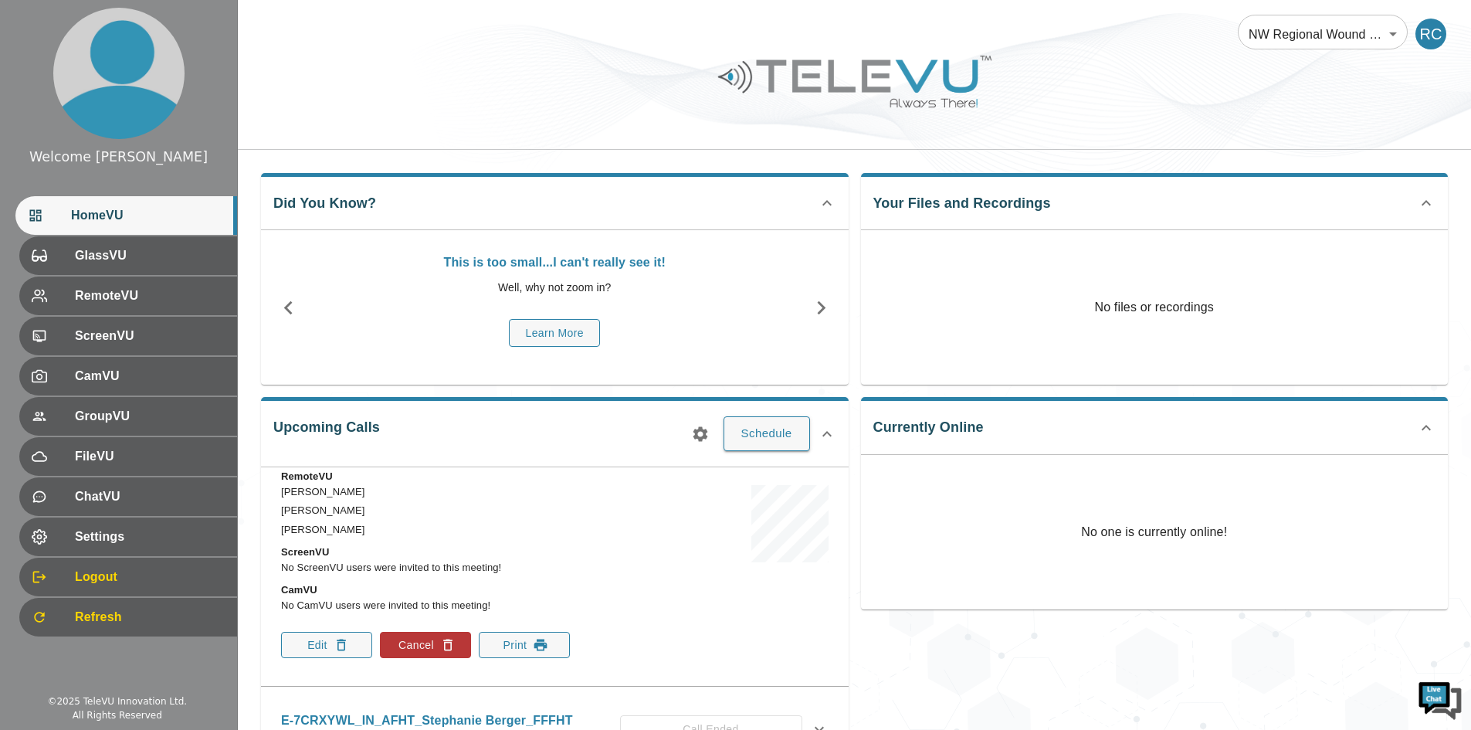
click at [822, 201] on icon at bounding box center [827, 203] width 19 height 19
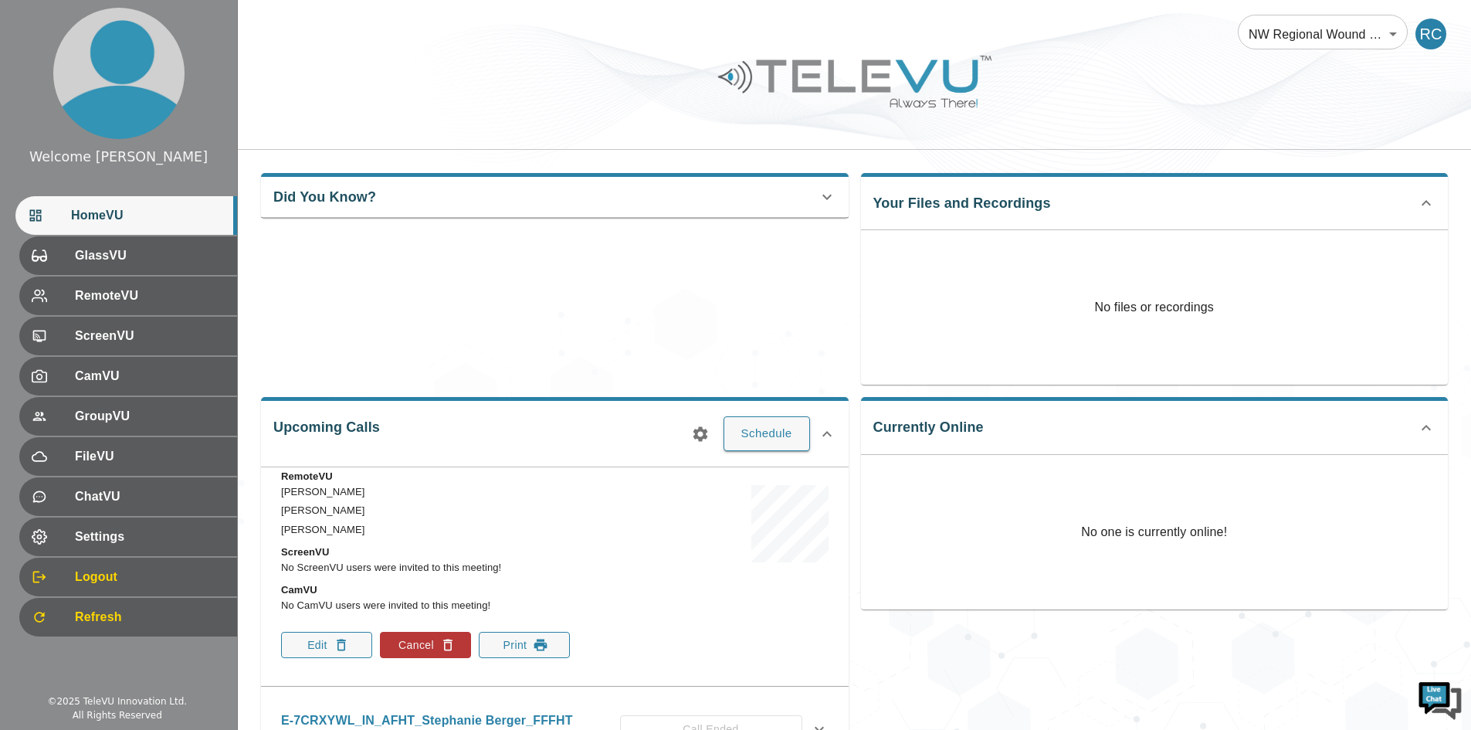
click at [1424, 429] on icon at bounding box center [1426, 427] width 9 height 5
click at [1426, 201] on icon at bounding box center [1426, 202] width 9 height 5
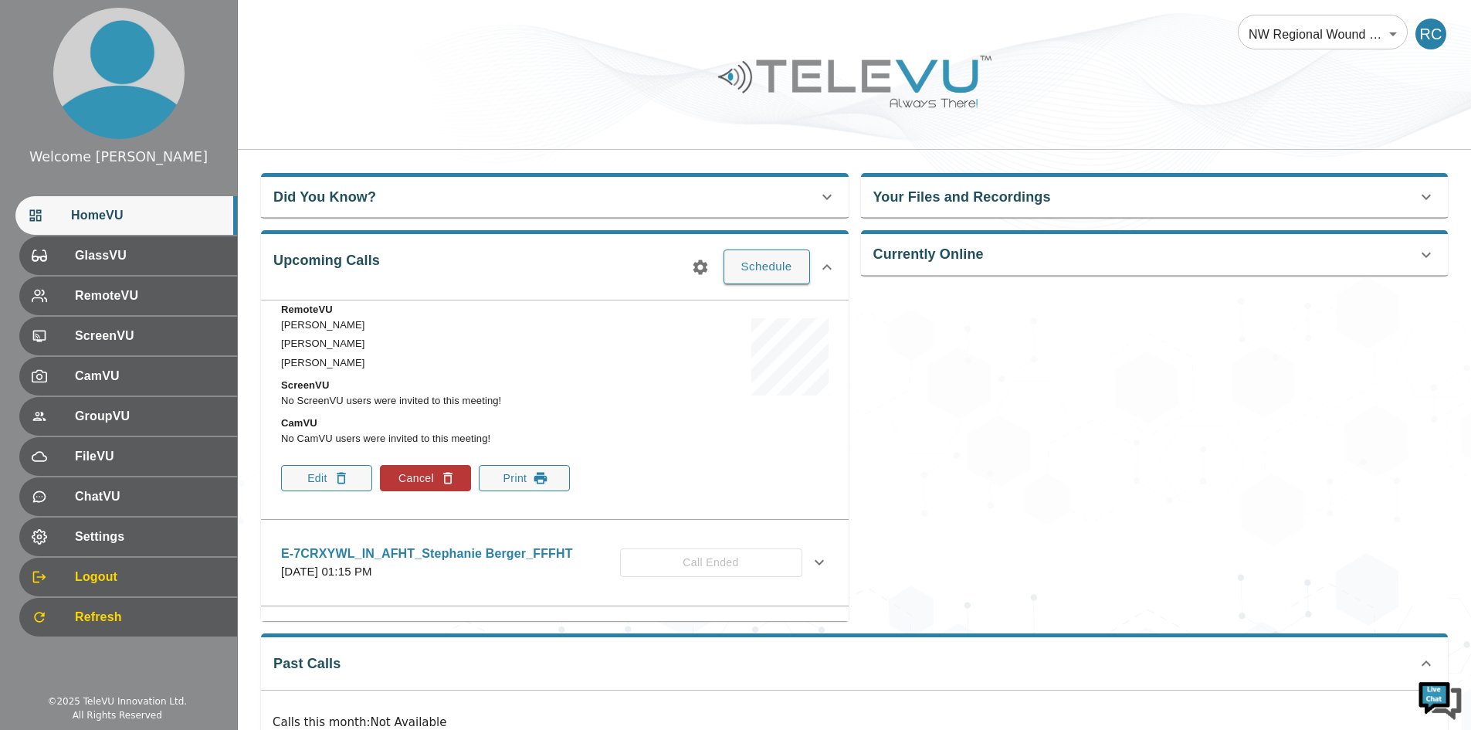
click at [1422, 659] on icon at bounding box center [1426, 663] width 19 height 19
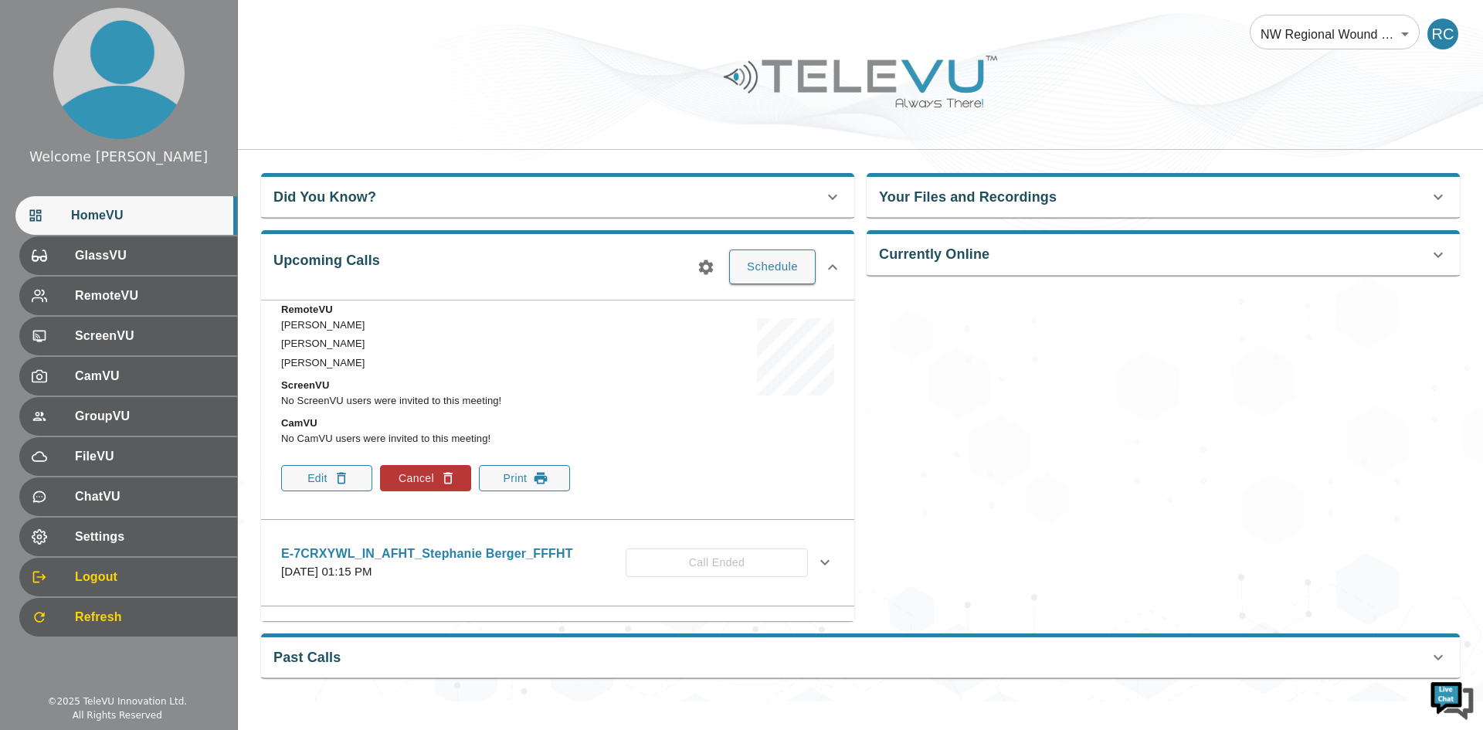
click at [1028, 502] on div "Currently Online No one is currently online!" at bounding box center [1156, 419] width 605 height 402
click at [809, 537] on div "E-7CRXYWL_IN_AFHT_Stephanie Berger_FFFHT [DATE] 01:15 PM Call Ended" at bounding box center [558, 562] width 578 height 55
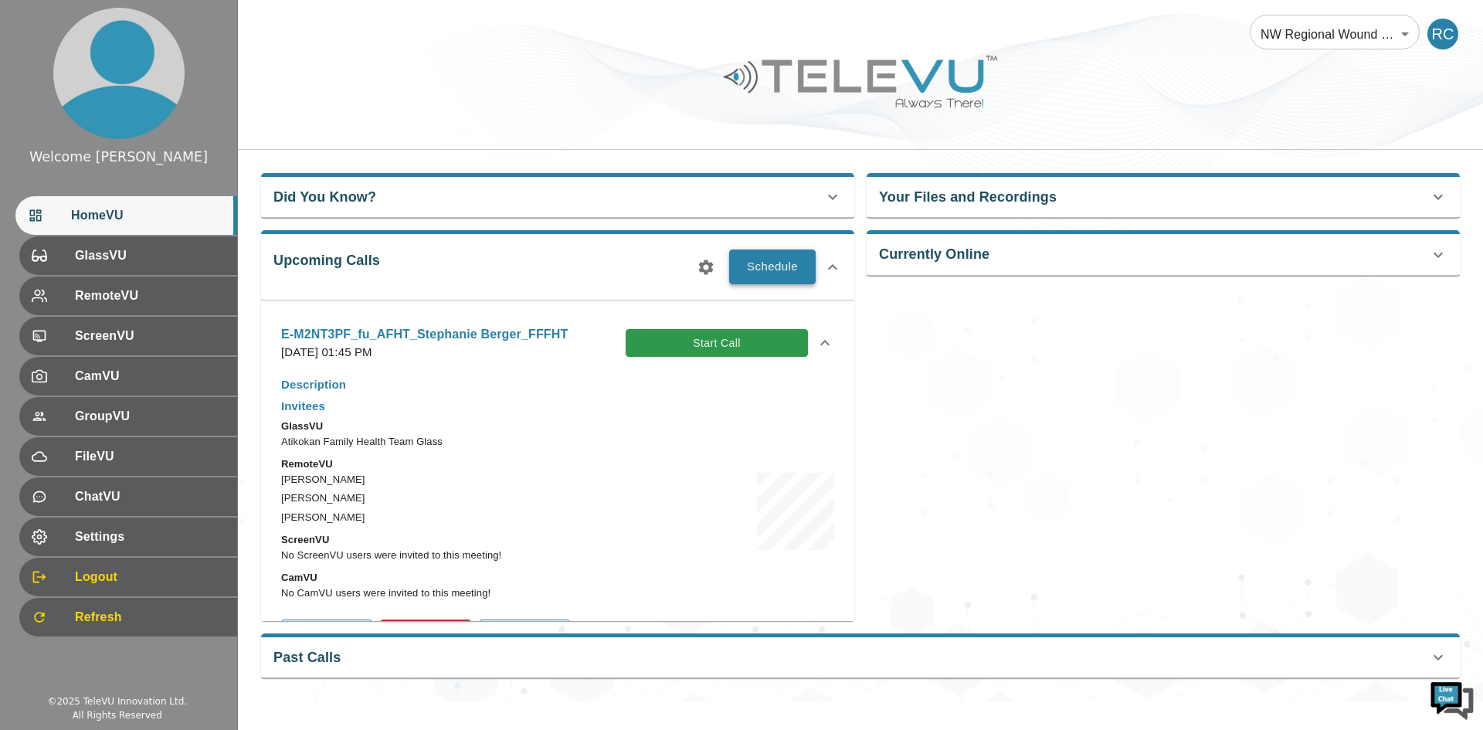
click at [771, 275] on button "Schedule" at bounding box center [772, 266] width 86 height 34
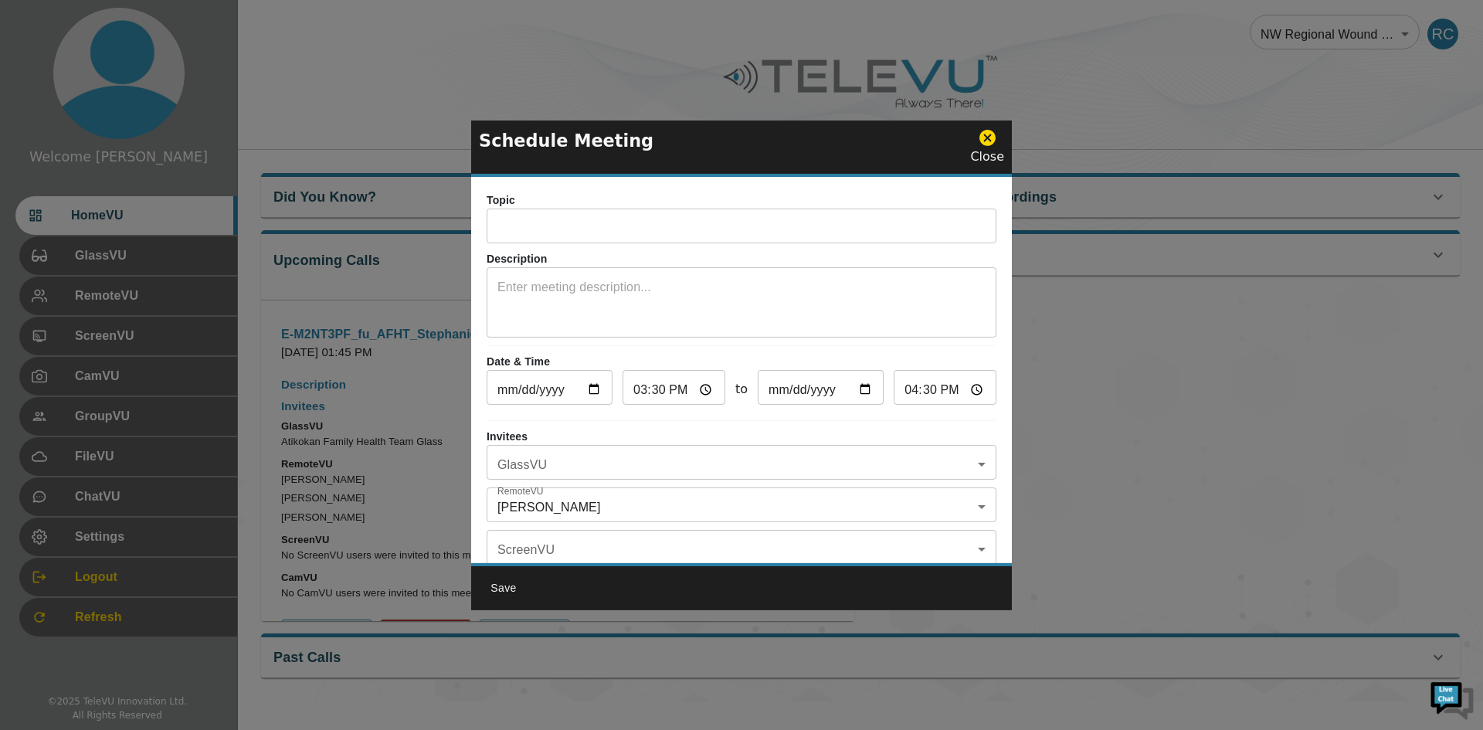
click at [990, 128] on icon at bounding box center [987, 137] width 19 height 19
